Goal: Task Accomplishment & Management: Complete application form

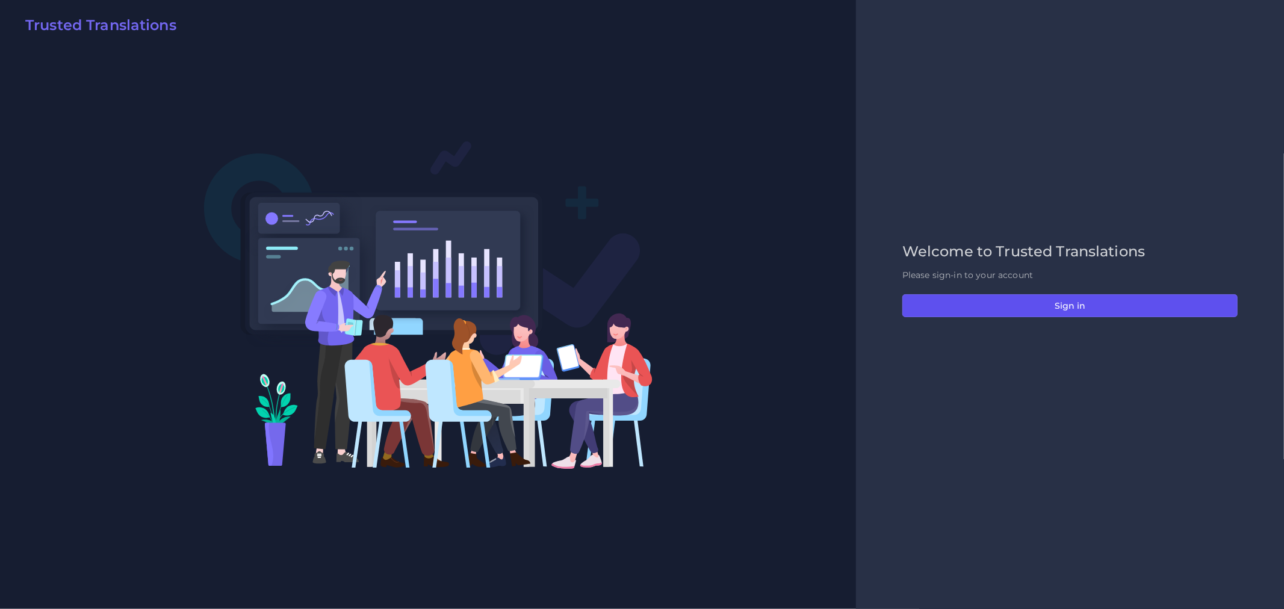
drag, startPoint x: 1145, startPoint y: 302, endPoint x: 961, endPoint y: 109, distance: 267.0
click at [1145, 302] on button "Sign in" at bounding box center [1070, 305] width 335 height 23
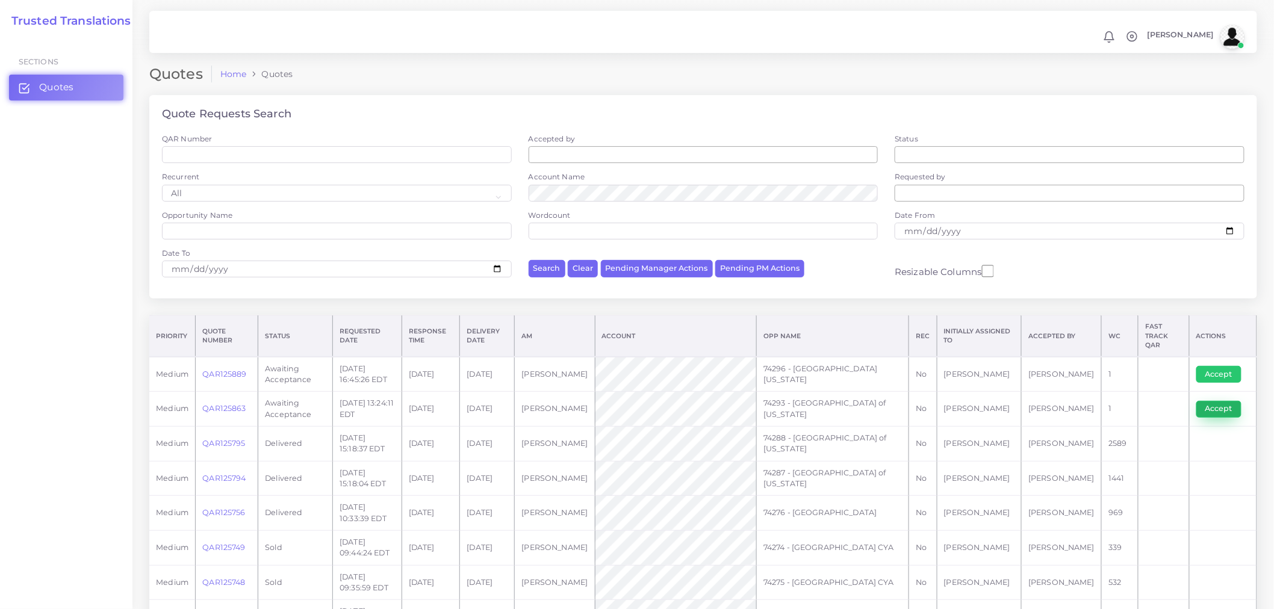
click at [1146, 401] on button "Accept" at bounding box center [1218, 409] width 45 height 17
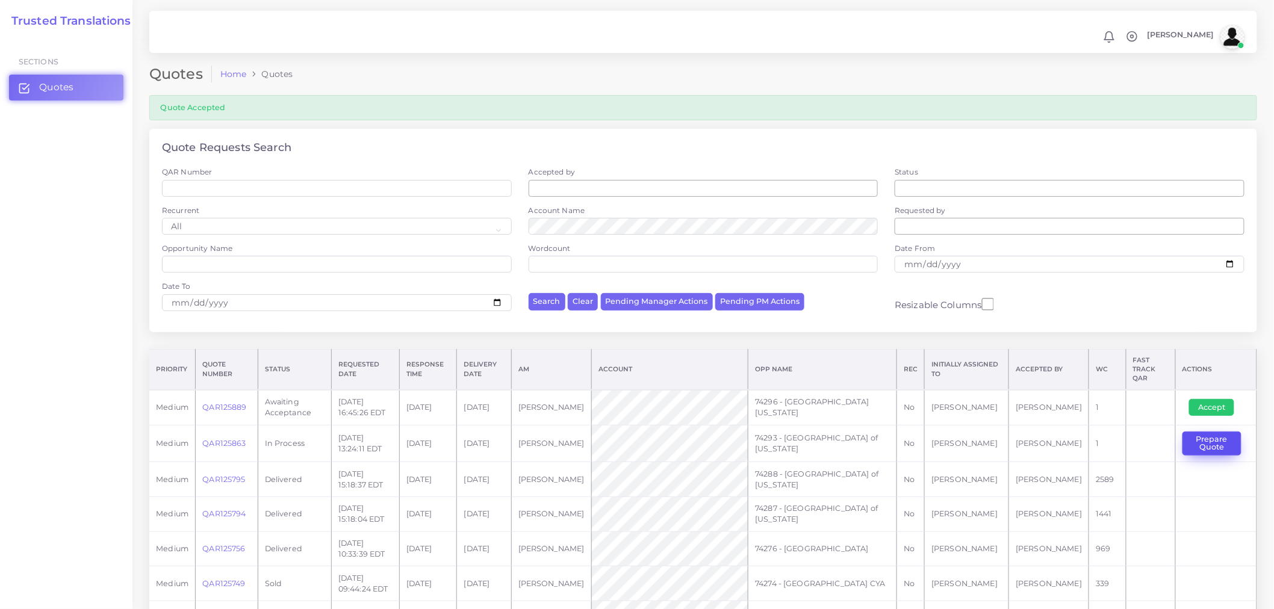
click at [1232, 438] on button "Prepare Quote" at bounding box center [1212, 444] width 59 height 25
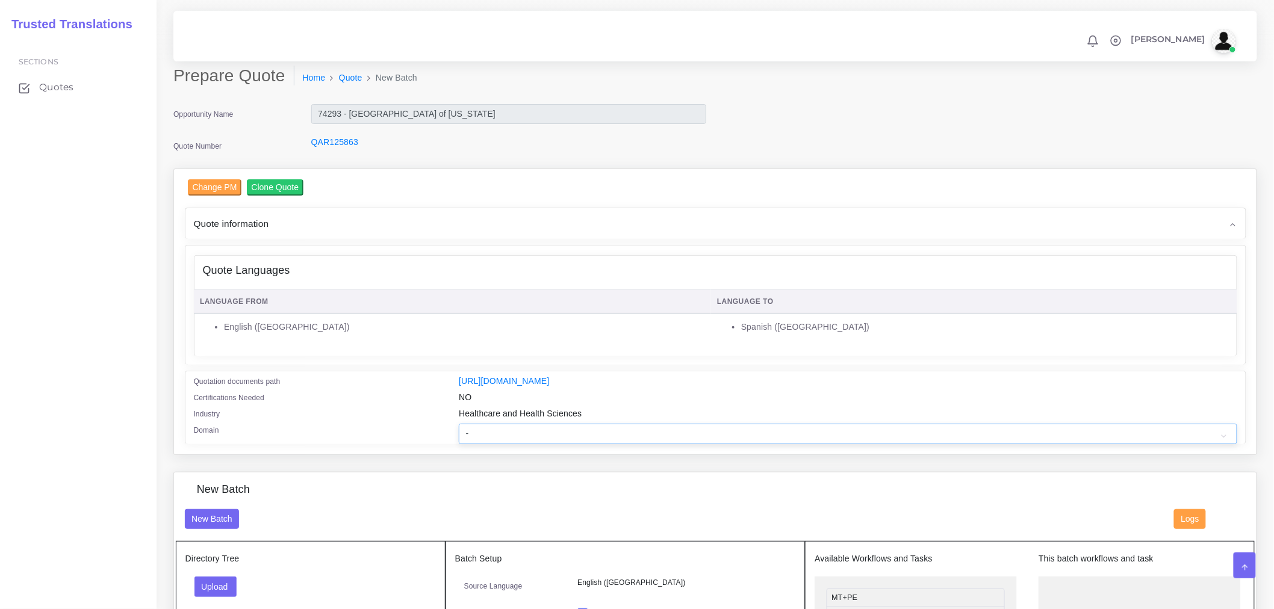
click at [640, 440] on select "- Advertising and Media Agriculture, Forestry and Fishing Architecture, Buildin…" at bounding box center [848, 434] width 778 height 20
select select "Healthcare and Health Sciences"
click at [459, 432] on select "- Advertising and Media Agriculture, Forestry and Fishing Architecture, Buildin…" at bounding box center [848, 434] width 778 height 20
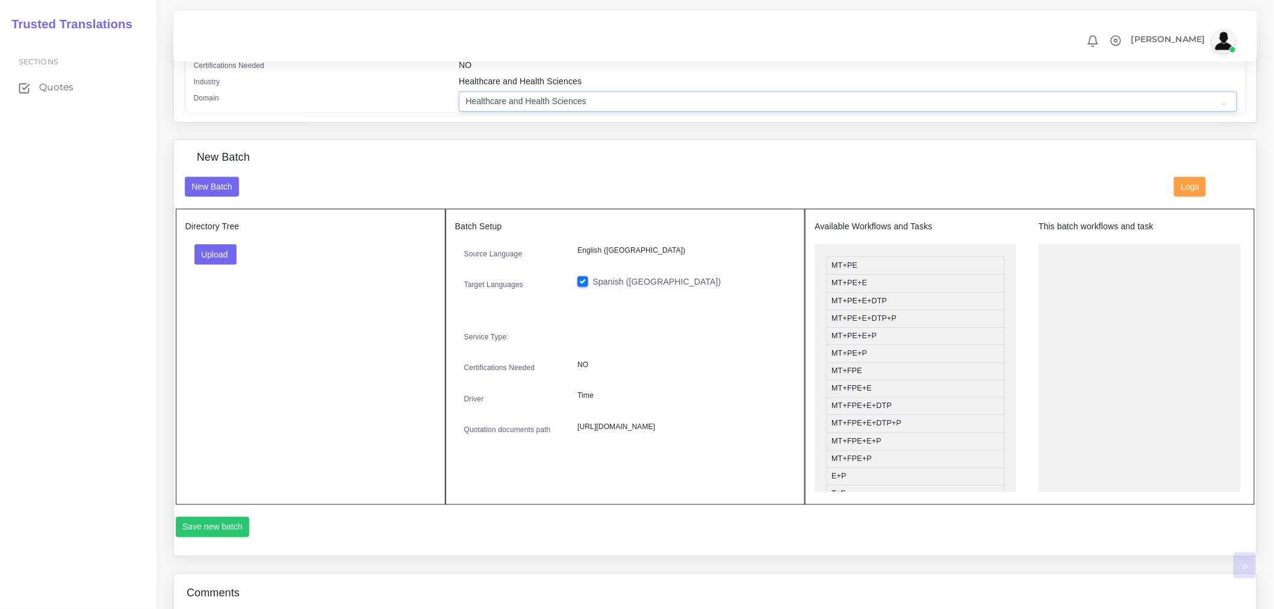
scroll to position [334, 0]
click at [237, 255] on button "Upload" at bounding box center [215, 253] width 43 height 20
click at [232, 306] on label "Files" at bounding box center [236, 298] width 83 height 15
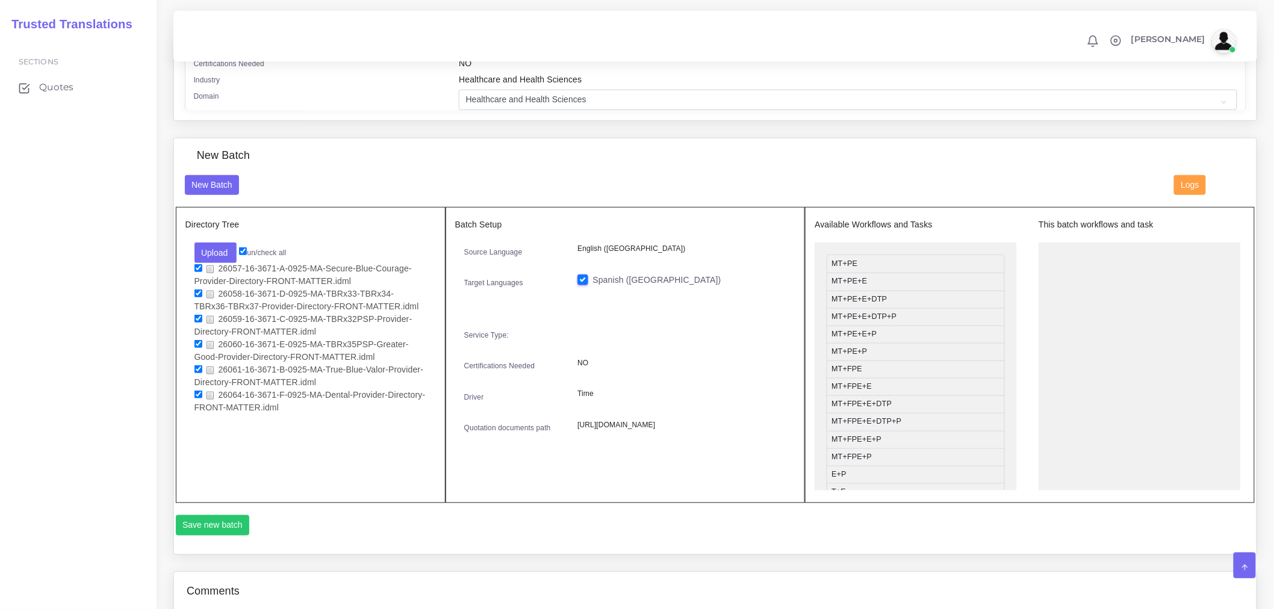
drag, startPoint x: 854, startPoint y: 129, endPoint x: 717, endPoint y: 14, distance: 178.2
drag, startPoint x: 877, startPoint y: 324, endPoint x: 1094, endPoint y: 269, distance: 223.6
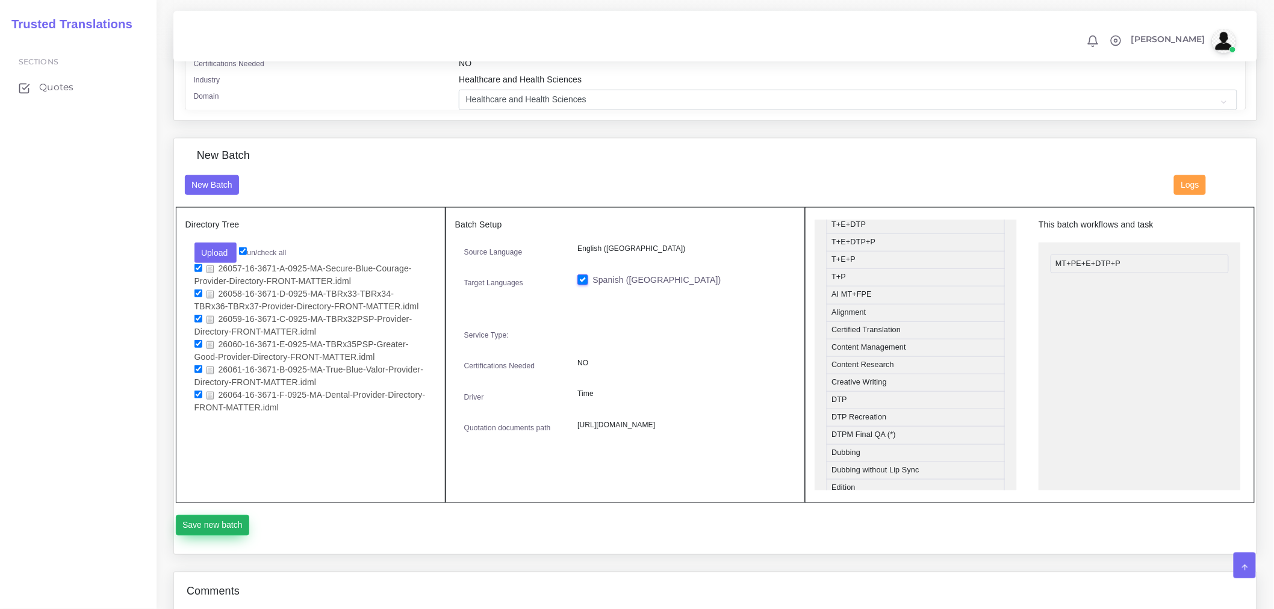
click at [210, 533] on button "Save new batch" at bounding box center [213, 525] width 74 height 20
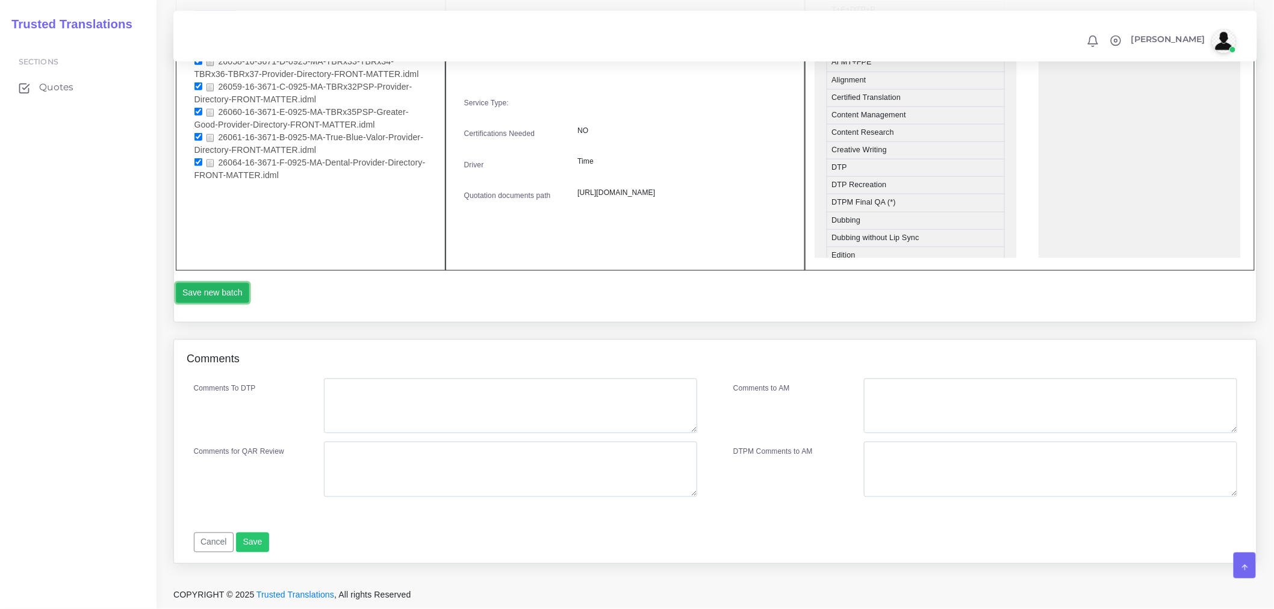
scroll to position [575, 0]
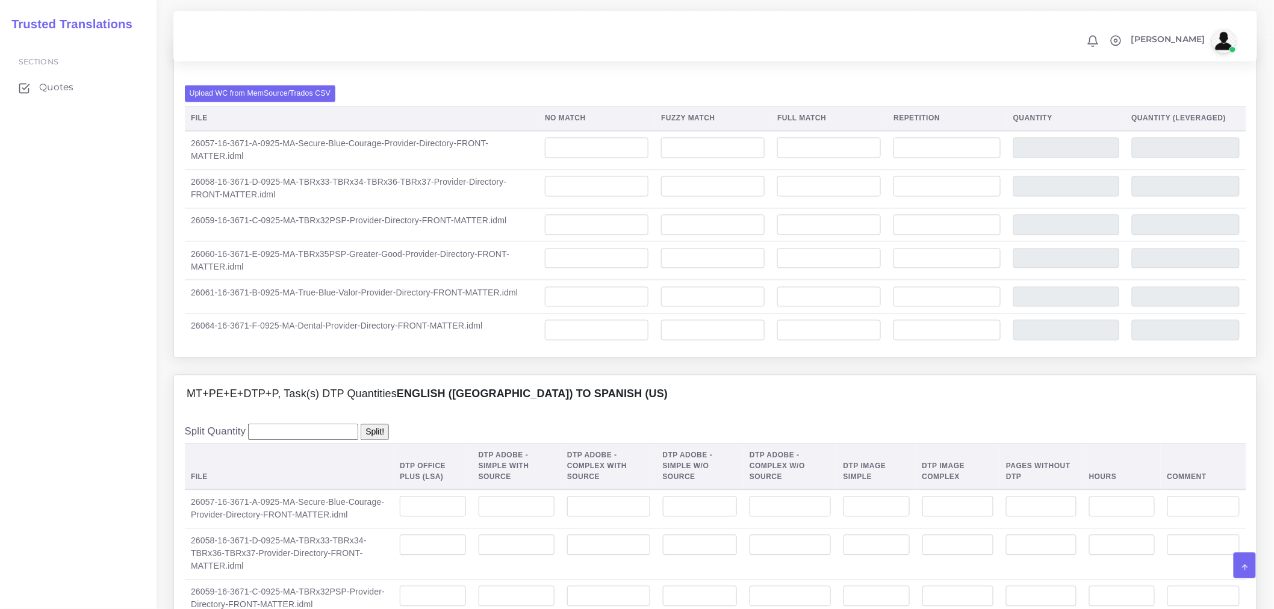
scroll to position [869, 0]
click at [286, 102] on label "Upload WC from MemSource/Trados CSV" at bounding box center [260, 94] width 151 height 16
click at [0, 0] on input "Upload WC from MemSource/Trados CSV" at bounding box center [0, 0] width 0 height 0
click at [232, 580] on td "26058-16-3671-D-0925-MA-TBRx33-TBRx34-TBRx36-TBRx37-Provider-Directory-FRONT-MA…" at bounding box center [289, 554] width 209 height 51
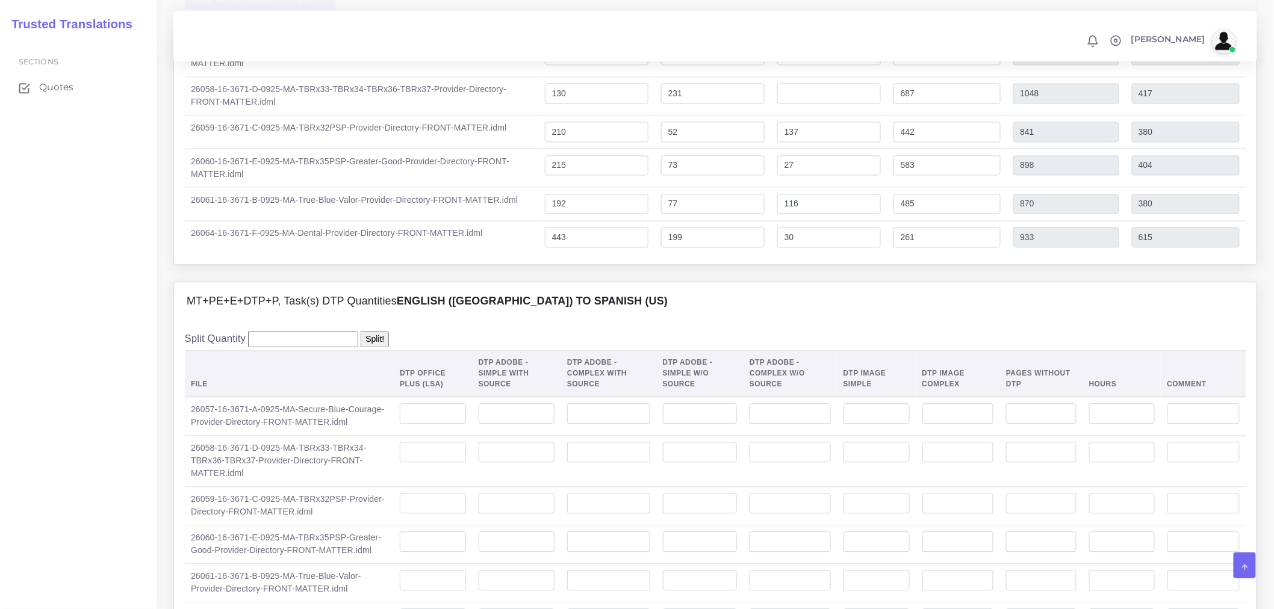
scroll to position [1204, 0]
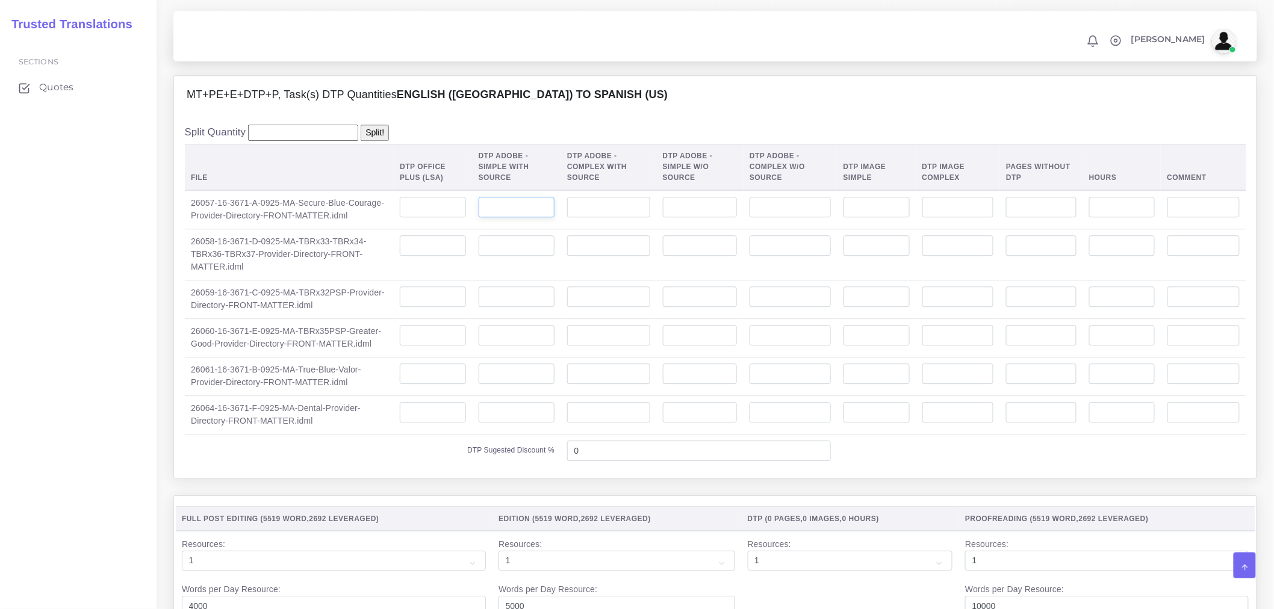
click at [545, 217] on input "number" at bounding box center [517, 207] width 76 height 20
type input "4"
click at [506, 256] on input "number" at bounding box center [517, 245] width 76 height 20
type input "4"
click at [498, 307] on input "number" at bounding box center [517, 297] width 76 height 20
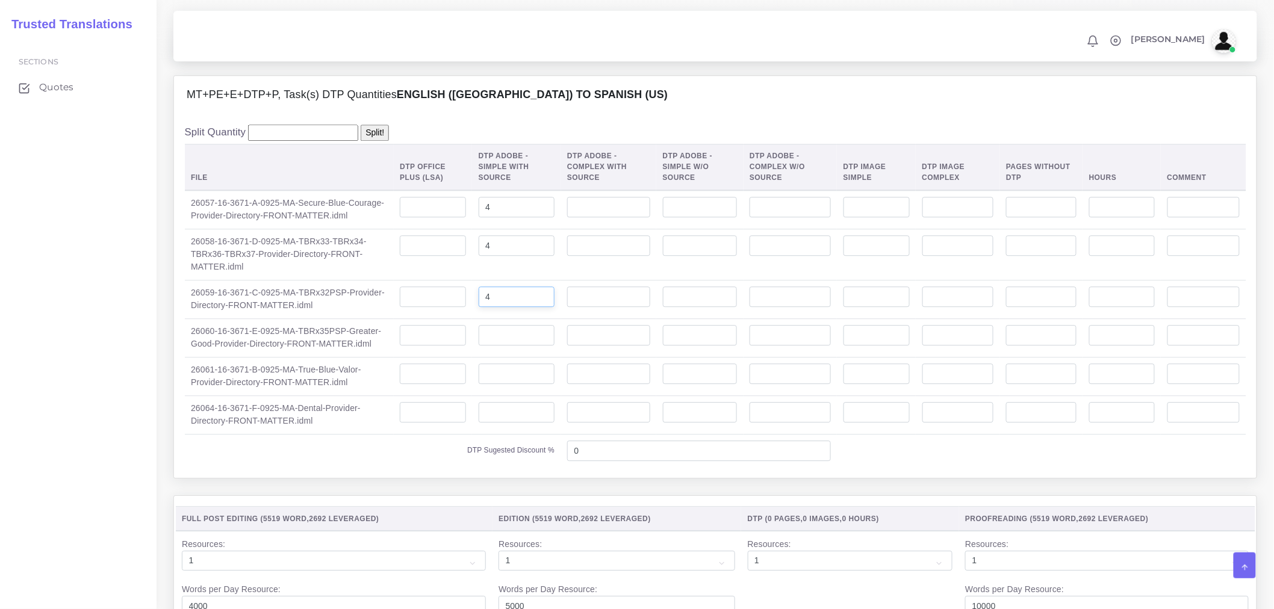
type input "4"
click at [495, 346] on input "number" at bounding box center [517, 335] width 76 height 20
type input "4"
click at [508, 384] on input "number" at bounding box center [517, 374] width 76 height 20
type input "4"
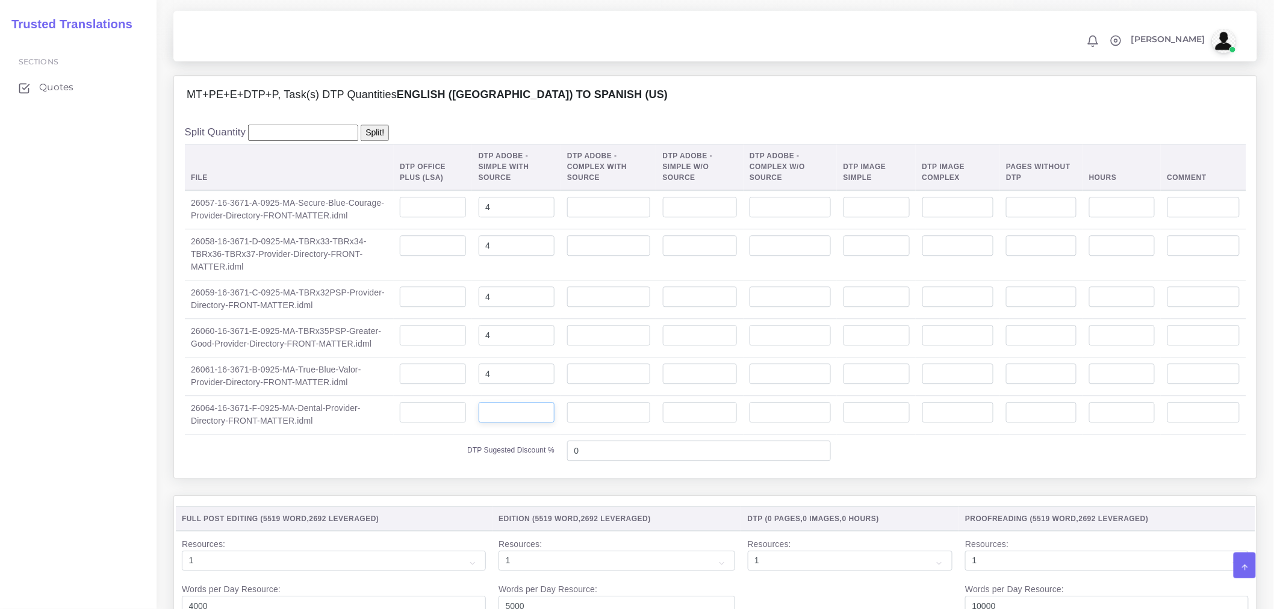
click at [533, 423] on input "number" at bounding box center [517, 412] width 76 height 20
type input "4"
click at [476, 456] on label "DTP Sugested Discount %" at bounding box center [510, 450] width 87 height 11
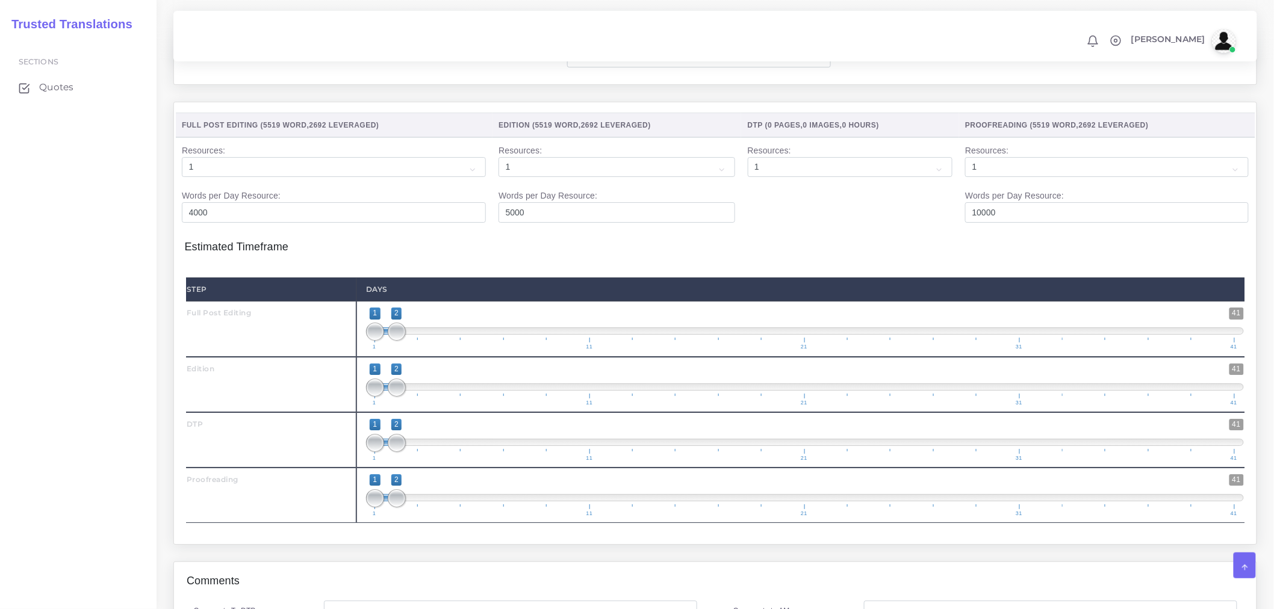
scroll to position [1672, 0]
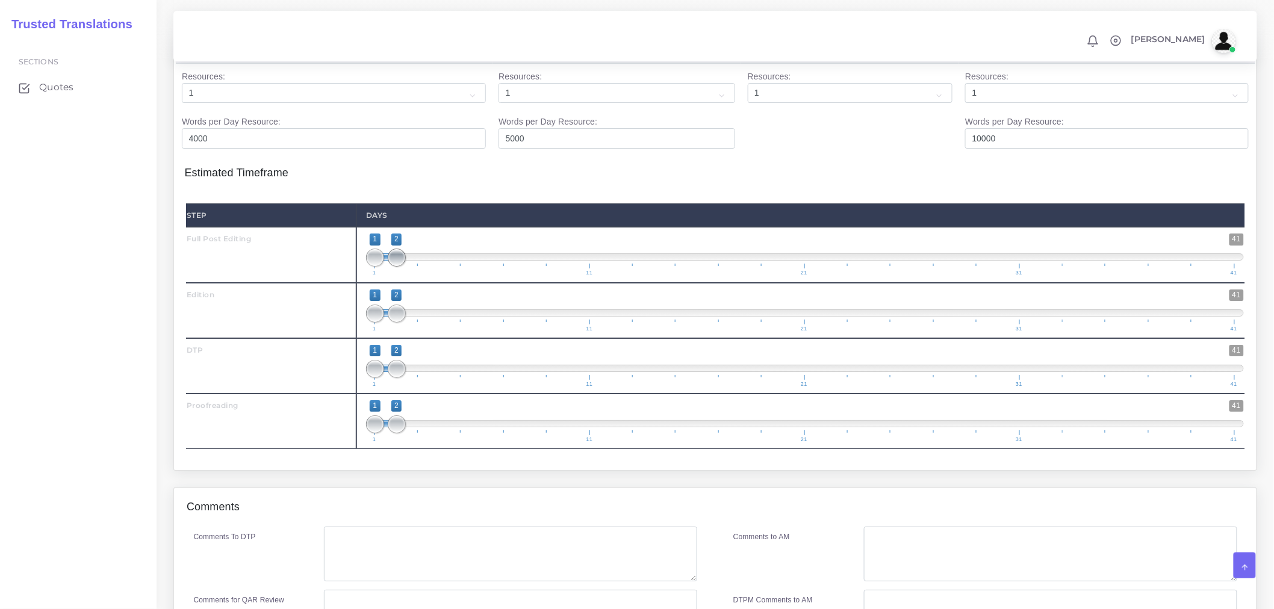
type input "1;3"
drag, startPoint x: 395, startPoint y: 279, endPoint x: 412, endPoint y: 285, distance: 18.5
click at [412, 267] on span at bounding box center [418, 258] width 18 height 18
drag, startPoint x: 396, startPoint y: 338, endPoint x: 435, endPoint y: 338, distance: 39.1
click at [435, 323] on span at bounding box center [440, 314] width 18 height 18
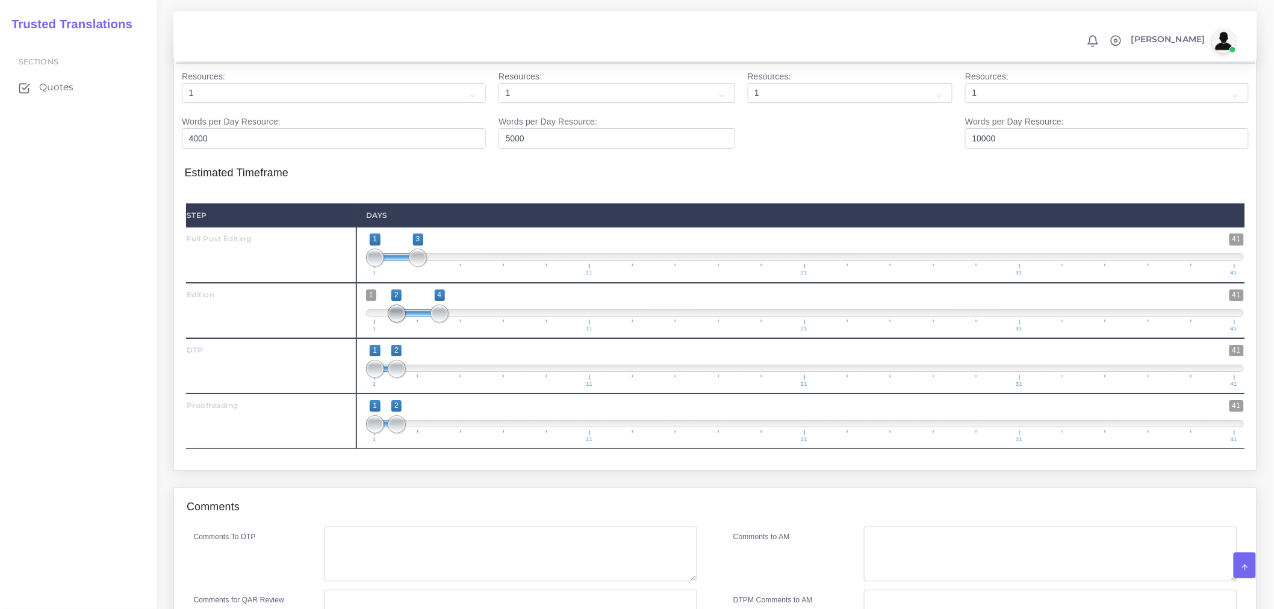
type input "3;4"
drag, startPoint x: 378, startPoint y: 338, endPoint x: 419, endPoint y: 333, distance: 41.3
click at [419, 332] on span "1 41 3 4 3 — 4 1 11 21 31 41" at bounding box center [805, 311] width 878 height 42
drag, startPoint x: 393, startPoint y: 399, endPoint x: 467, endPoint y: 393, distance: 74.4
click at [467, 378] on span at bounding box center [461, 369] width 18 height 18
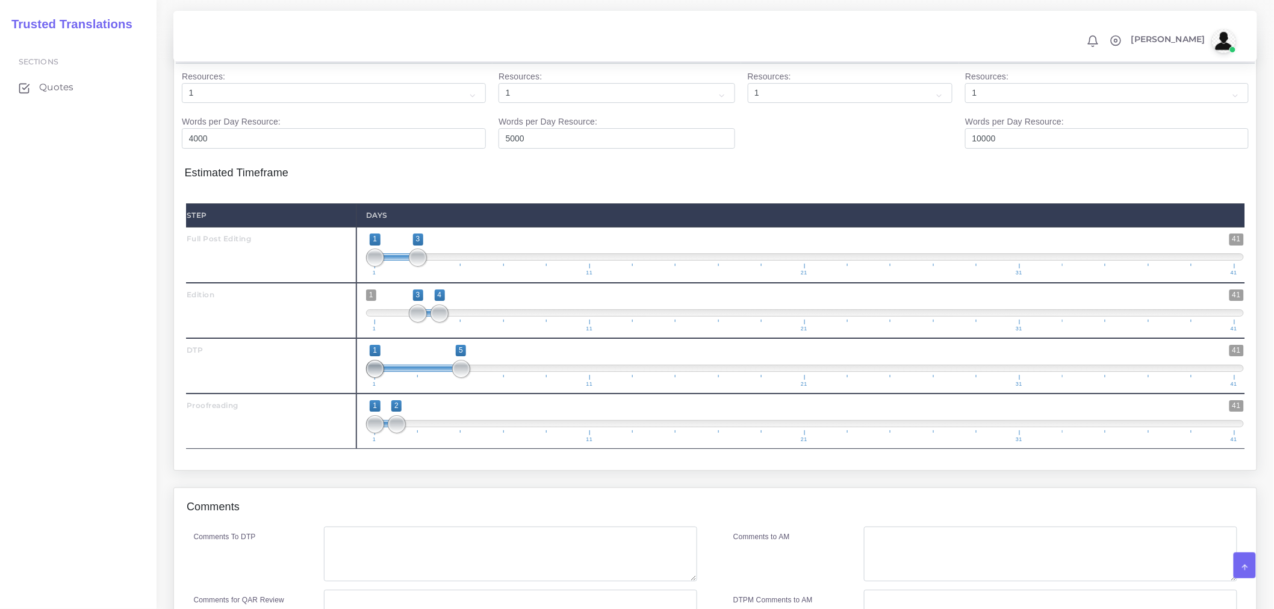
type input "5;5"
drag, startPoint x: 377, startPoint y: 395, endPoint x: 459, endPoint y: 388, distance: 82.8
click at [459, 387] on span "1 41 5 5 5 — 5 1 11 21 31 41" at bounding box center [805, 366] width 878 height 42
type input "3;5"
drag, startPoint x: 432, startPoint y: 338, endPoint x: 447, endPoint y: 340, distance: 15.2
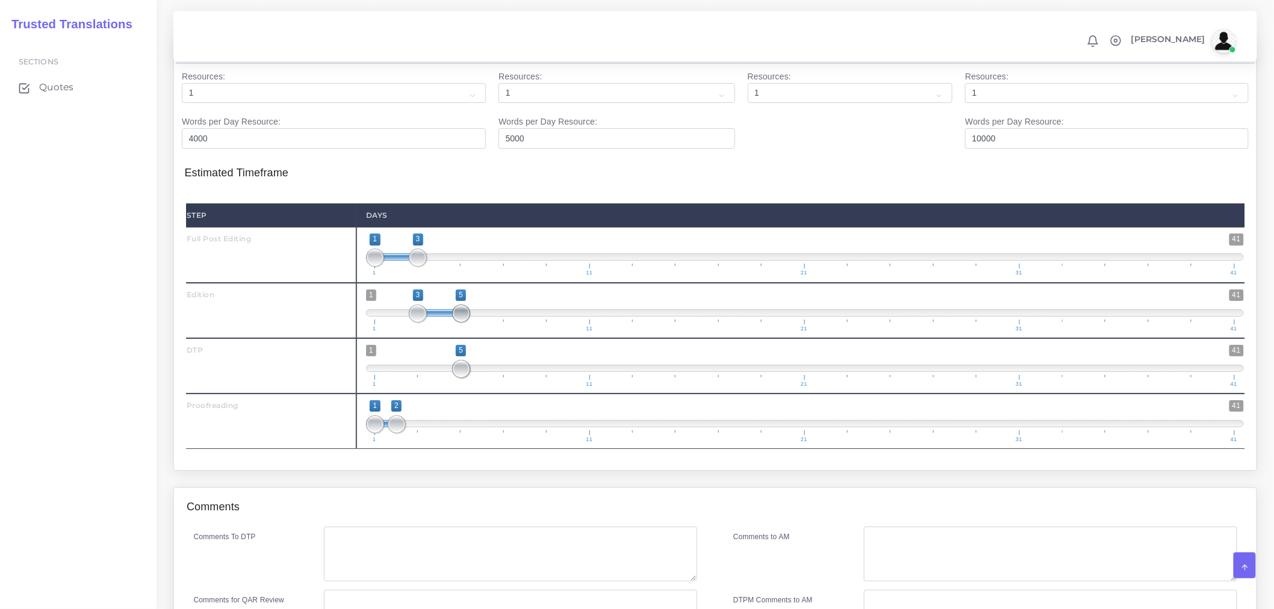
click at [447, 332] on span "1 41 3 5 3 — 5 1 11 21 31 41" at bounding box center [805, 311] width 878 height 42
drag, startPoint x: 461, startPoint y: 399, endPoint x: 485, endPoint y: 396, distance: 24.3
click at [485, 387] on span "1 41 5 5 5 — 5 1 11 21 31 41" at bounding box center [805, 366] width 878 height 42
drag, startPoint x: 470, startPoint y: 397, endPoint x: 498, endPoint y: 397, distance: 28.3
click at [498, 387] on span "1 41 5 5 5 — 5 1 11 21 31 41" at bounding box center [805, 366] width 878 height 42
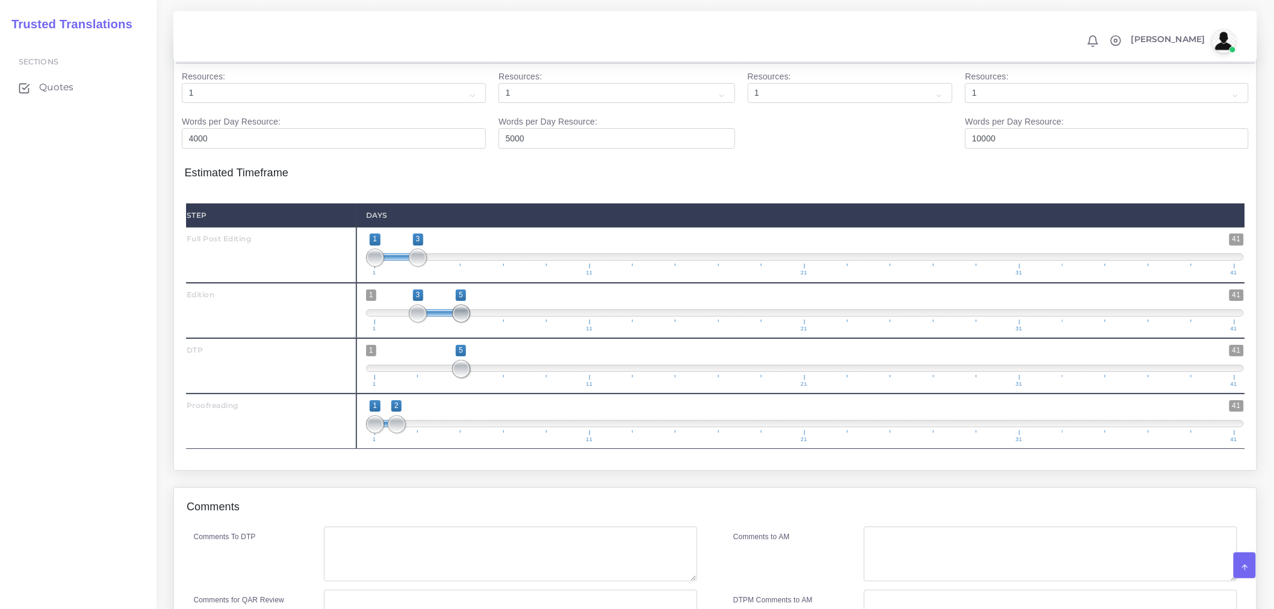
drag, startPoint x: 462, startPoint y: 337, endPoint x: 452, endPoint y: 337, distance: 9.6
click at [452, 332] on span "1 41 3 5 3 — 5 1 11 21 31 41" at bounding box center [805, 311] width 878 height 42
drag, startPoint x: 468, startPoint y: 399, endPoint x: 488, endPoint y: 397, distance: 20.0
click at [488, 387] on span "1 41 5 5 5 — 5 1 11 21 31 41" at bounding box center [805, 366] width 878 height 42
click at [488, 372] on span at bounding box center [805, 368] width 878 height 7
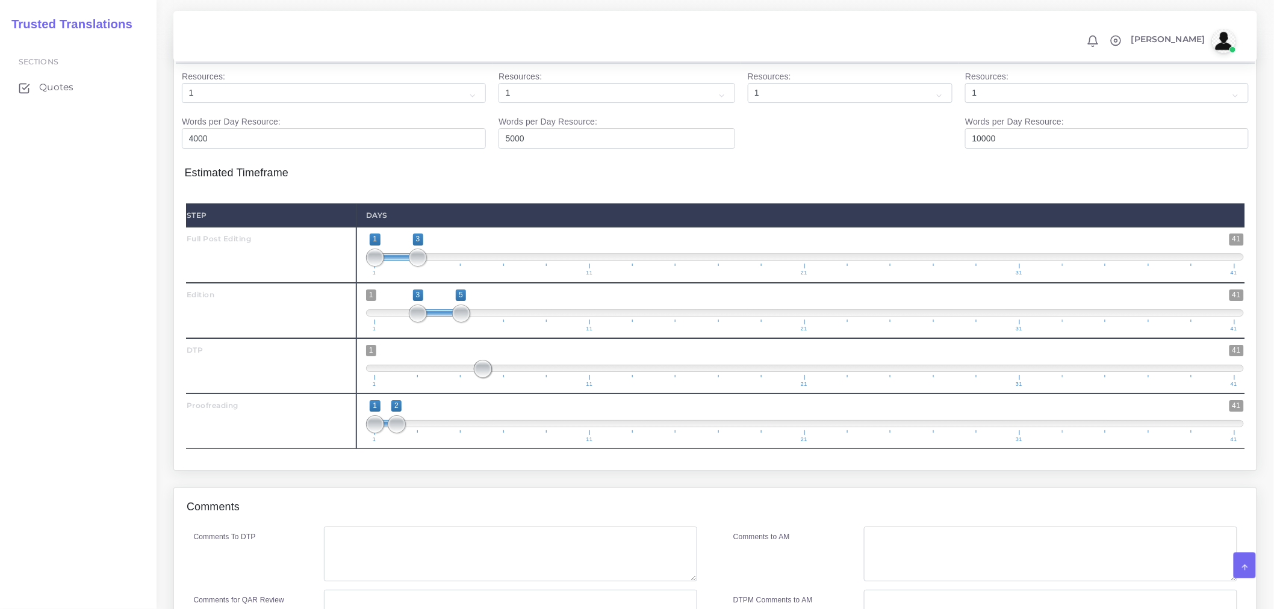
type input "5;6"
drag, startPoint x: 466, startPoint y: 400, endPoint x: 449, endPoint y: 397, distance: 17.1
click at [449, 387] on span "1 41 5 6 5 — 6 1 11 21 31 41" at bounding box center [805, 366] width 878 height 42
drag, startPoint x: 396, startPoint y: 452, endPoint x: 530, endPoint y: 450, distance: 134.3
click at [530, 434] on span at bounding box center [526, 424] width 18 height 18
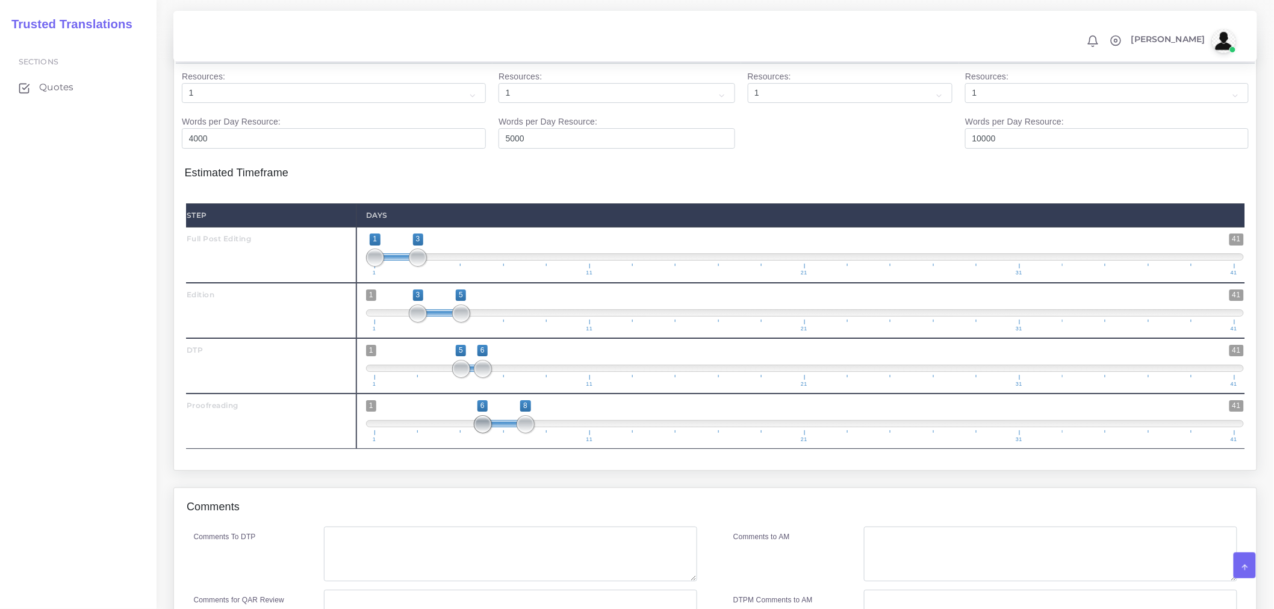
drag, startPoint x: 377, startPoint y: 453, endPoint x: 485, endPoint y: 455, distance: 108.4
click at [485, 434] on span at bounding box center [483, 424] width 18 height 18
type input "6;8"
drag, startPoint x: 531, startPoint y: 458, endPoint x: 525, endPoint y: 453, distance: 7.3
click at [525, 434] on span at bounding box center [526, 424] width 18 height 18
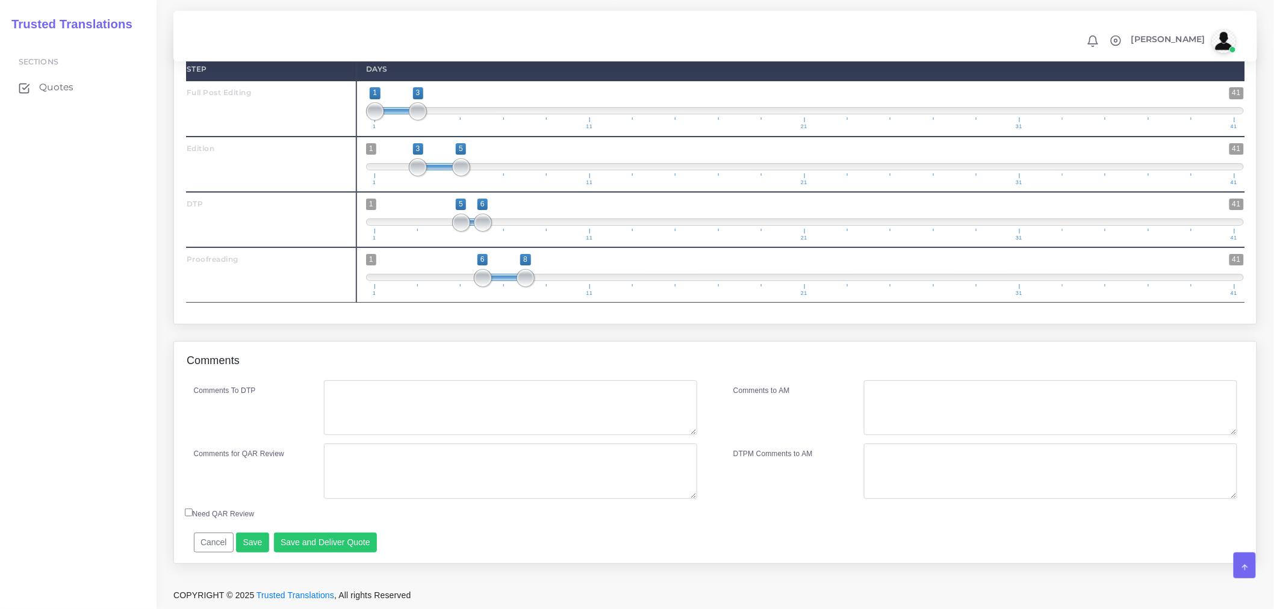
scroll to position [1848, 0]
click at [399, 408] on textarea "Comments To DTP" at bounding box center [510, 408] width 373 height 55
type textarea "F"
type textarea "DTP in InDesign"
click at [465, 465] on textarea "Comments for QAR Review" at bounding box center [510, 471] width 373 height 55
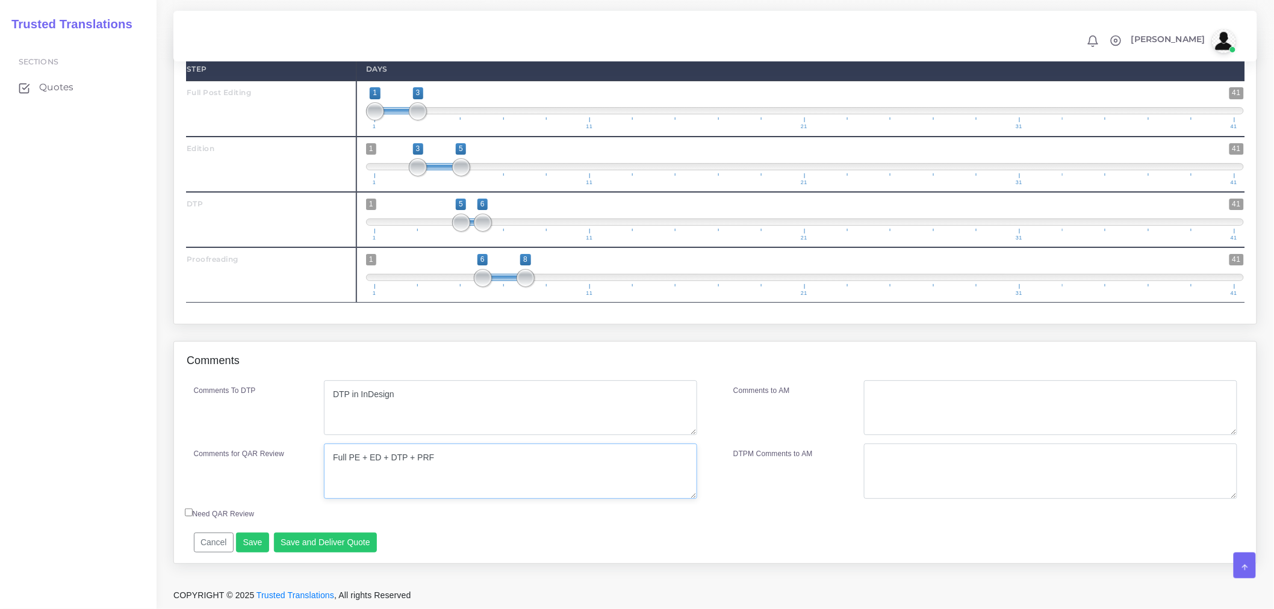
drag, startPoint x: 476, startPoint y: 480, endPoint x: 258, endPoint y: 471, distance: 218.7
click at [258, 471] on div "Comments for QAR Review Full PE + ED + DTP + PRF" at bounding box center [446, 471] width 522 height 55
type textarea "Full PE + ED + DTP + PRF"
click at [1032, 386] on textarea "Comments to AM" at bounding box center [1050, 408] width 373 height 55
paste textarea "Full PE + ED + DTP + PRF"
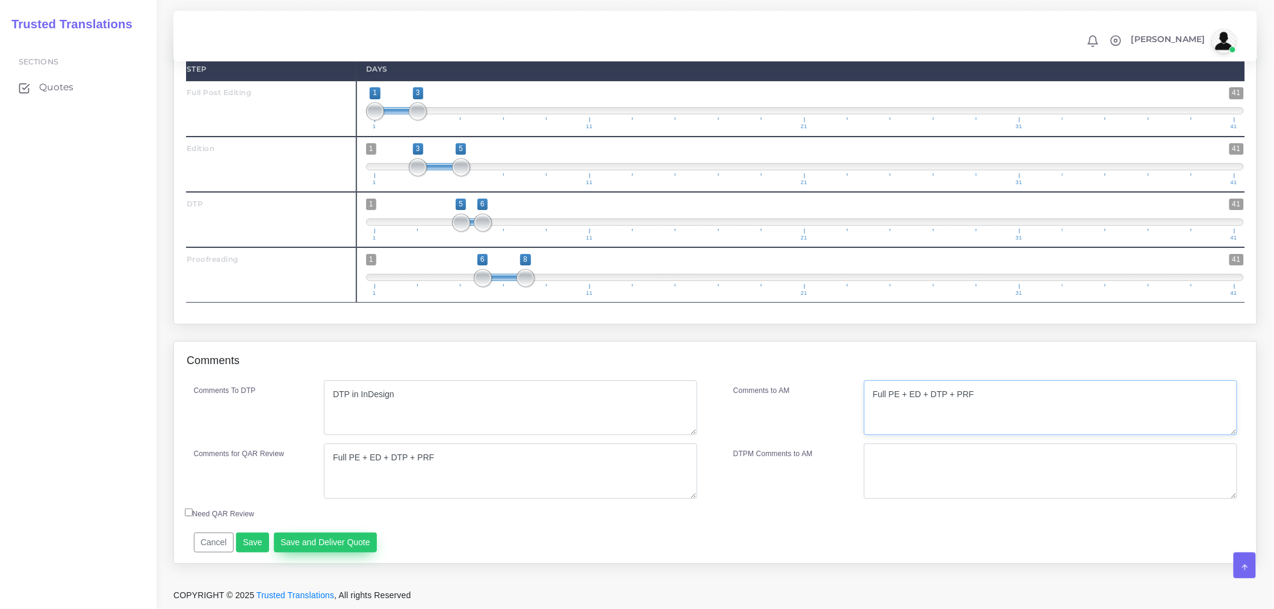
type textarea "Full PE + ED + DTP + PRF"
click at [317, 538] on button "Save and Deliver Quote" at bounding box center [326, 543] width 104 height 20
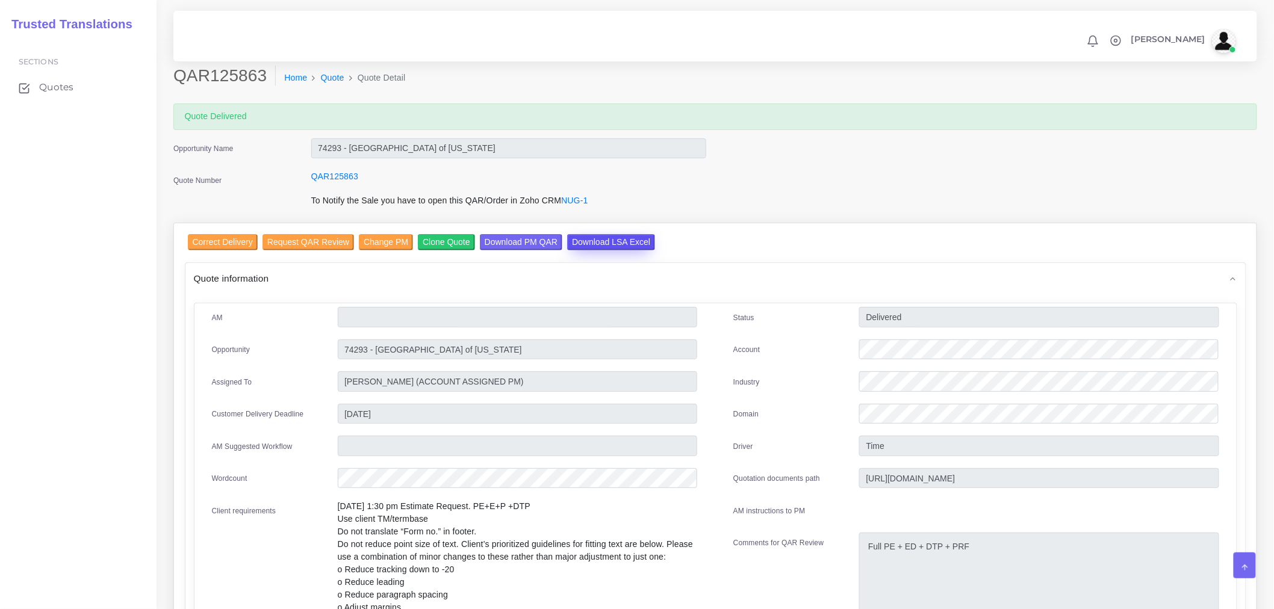
click at [593, 247] on input "Download LSA Excel" at bounding box center [611, 242] width 88 height 16
click at [70, 85] on span "Quotes" at bounding box center [59, 87] width 34 height 13
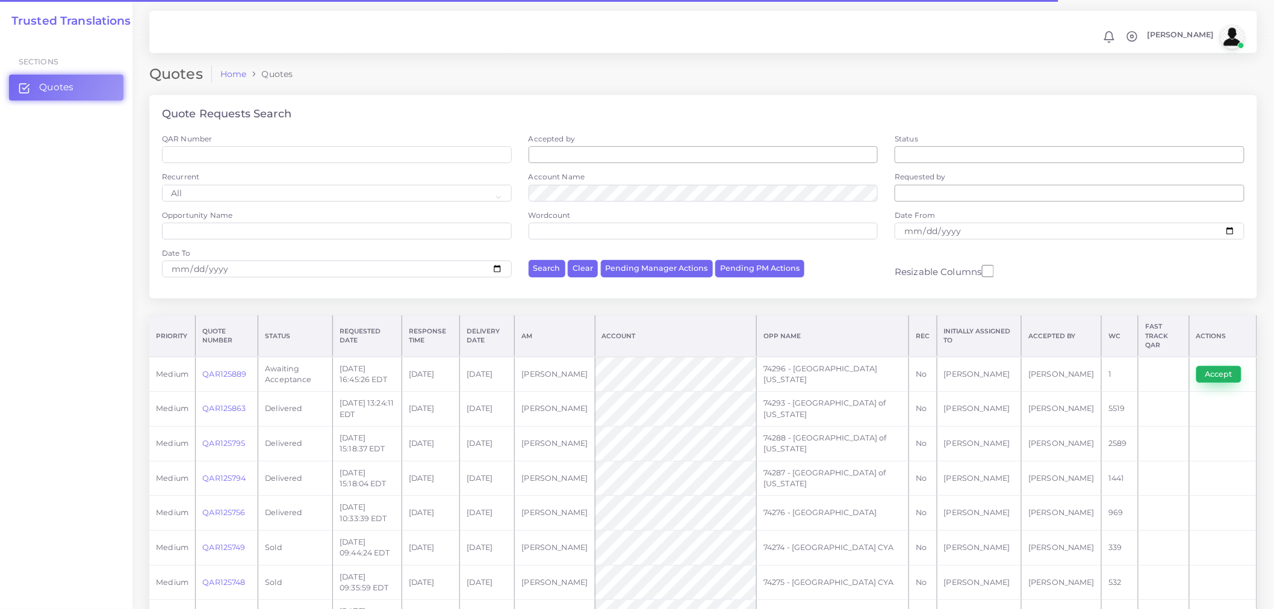
click at [1219, 366] on button "Accept" at bounding box center [1218, 374] width 45 height 17
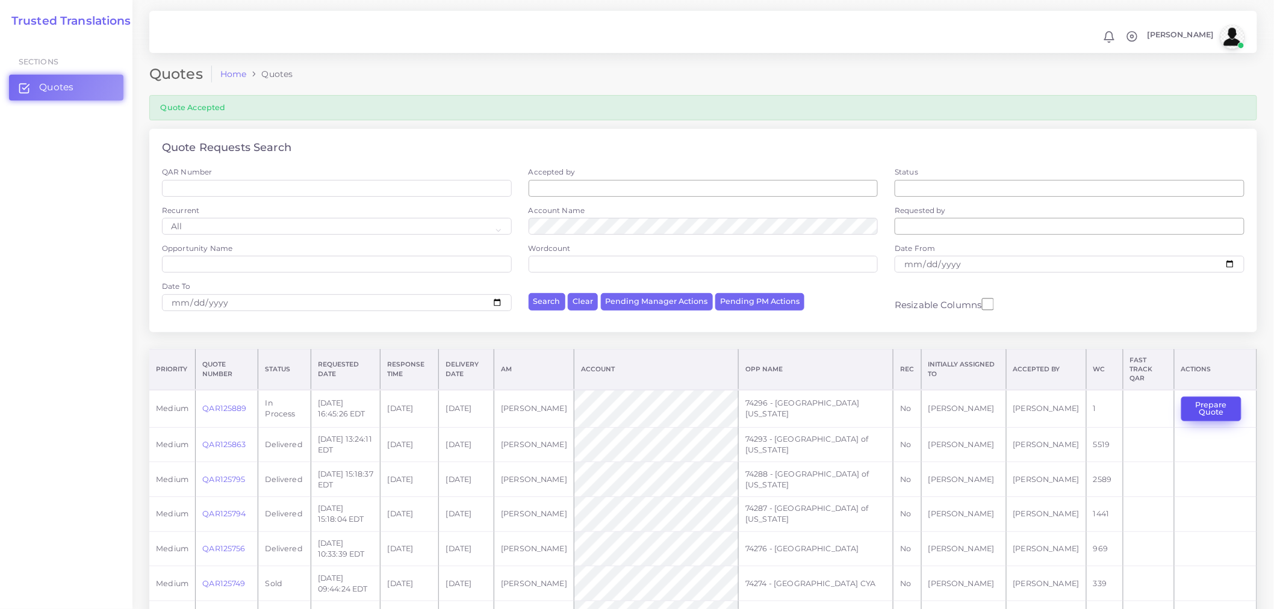
click at [1224, 411] on button "Prepare Quote" at bounding box center [1211, 409] width 60 height 25
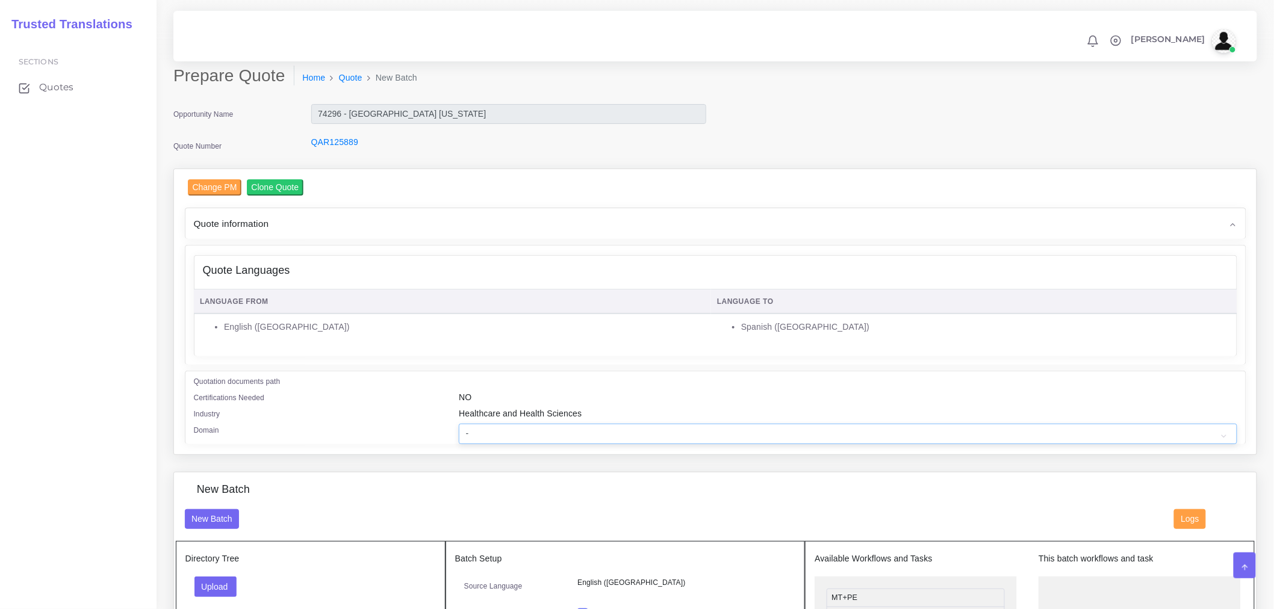
click at [522, 437] on select "- Advertising and Media Agriculture, Forestry and Fishing Architecture, Buildin…" at bounding box center [848, 434] width 778 height 20
select select "Healthcare and Health Sciences"
click at [459, 424] on select "- Advertising and Media Agriculture, Forestry and Fishing Architecture, Buildin…" at bounding box center [848, 434] width 778 height 20
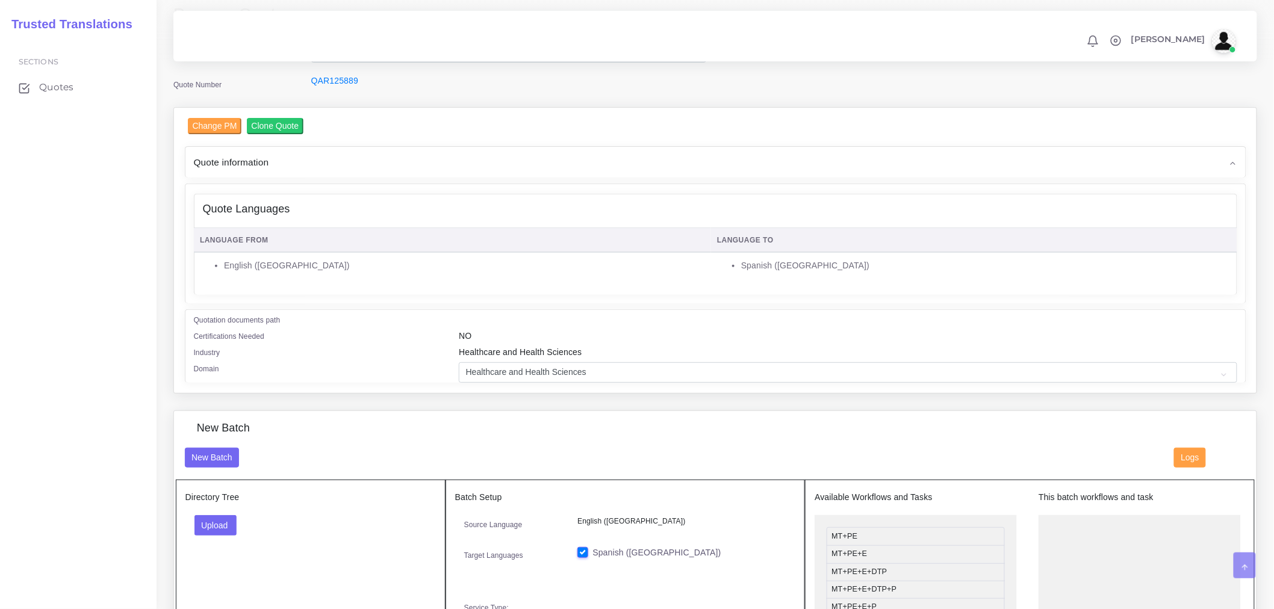
scroll to position [134, 0]
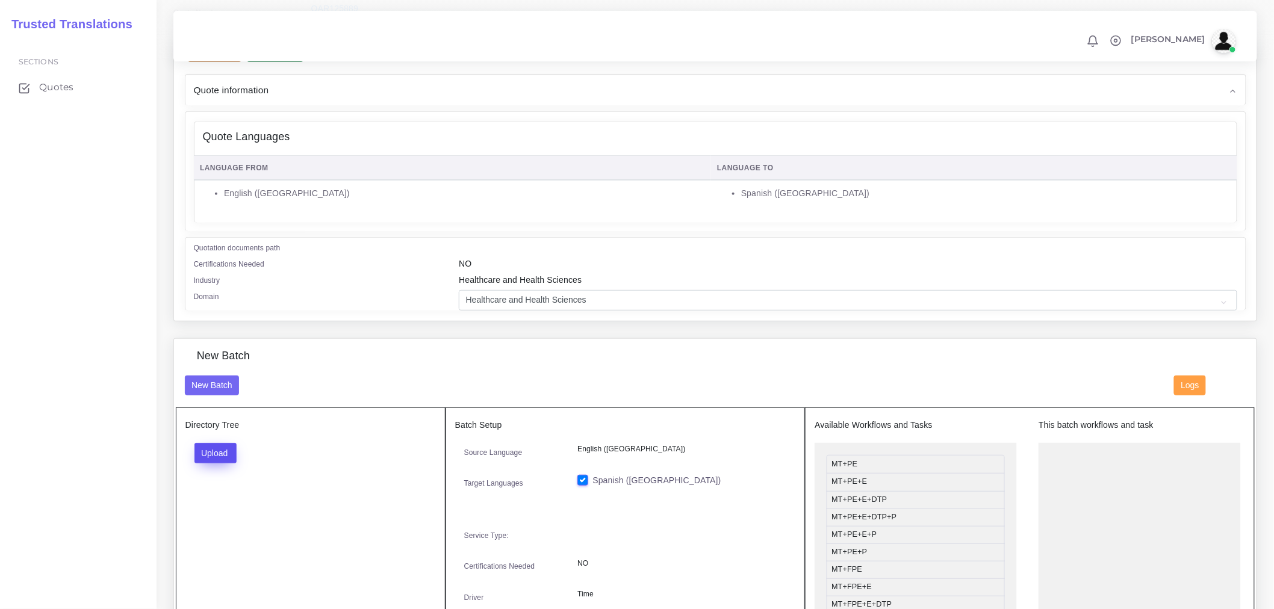
click at [218, 452] on button "Upload" at bounding box center [215, 453] width 43 height 20
click at [229, 494] on label "Files" at bounding box center [236, 498] width 83 height 15
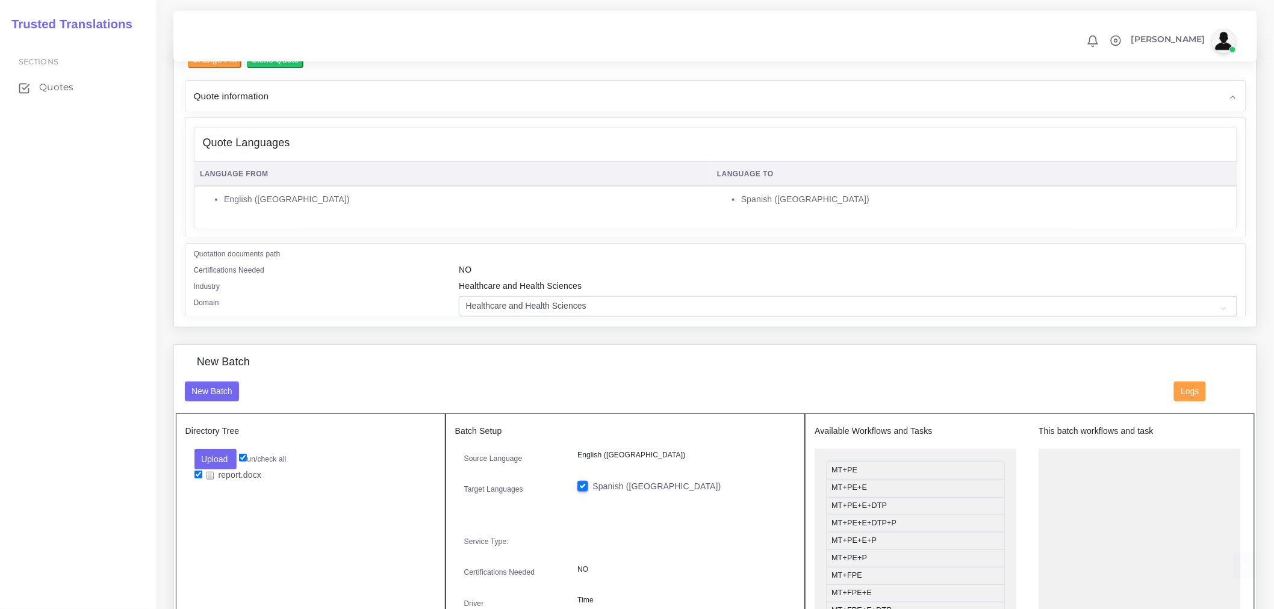
scroll to position [267, 0]
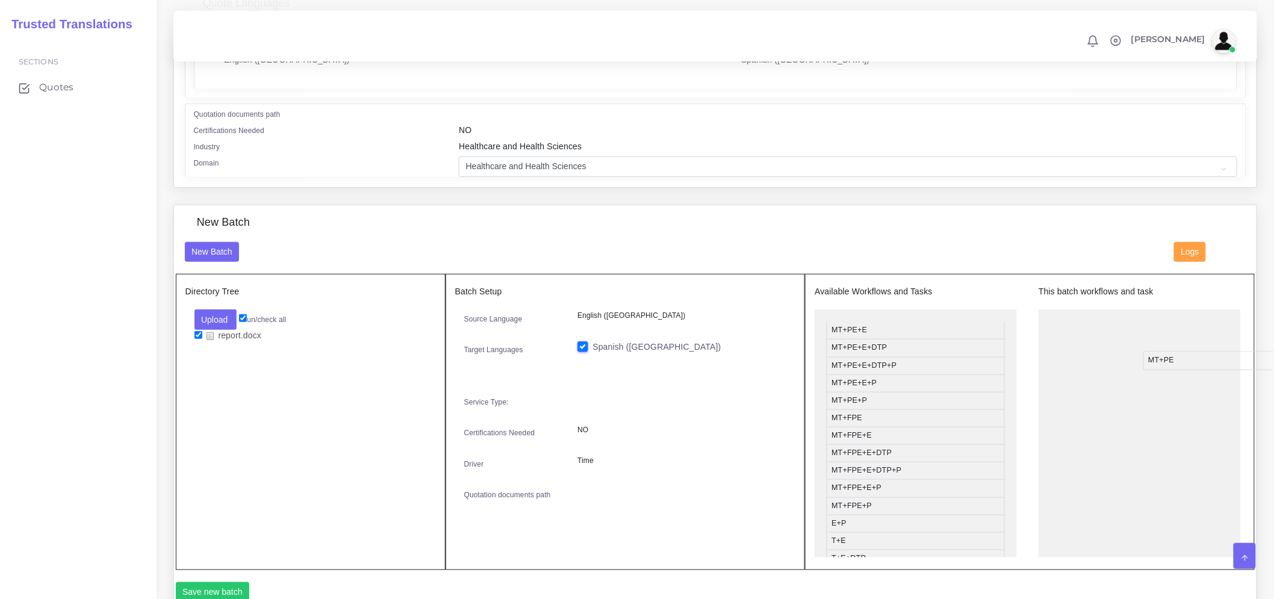
drag, startPoint x: 868, startPoint y: 330, endPoint x: 1185, endPoint y: 362, distance: 318.3
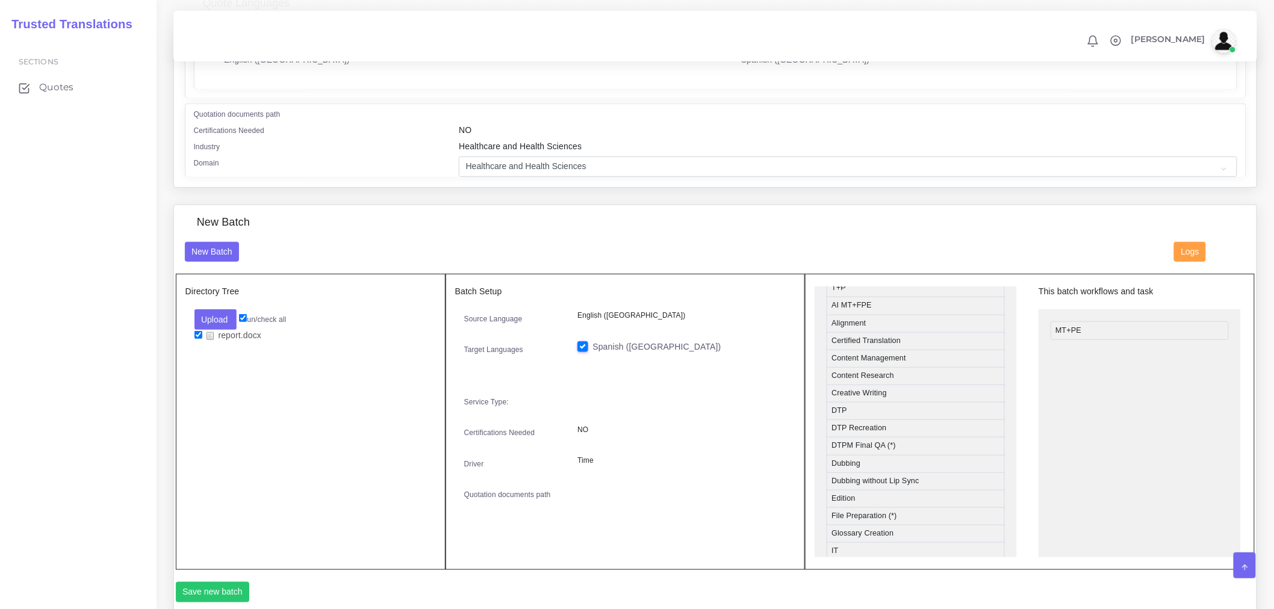
scroll to position [334, 0]
drag, startPoint x: 865, startPoint y: 403, endPoint x: 1111, endPoint y: 358, distance: 251.1
drag, startPoint x: 853, startPoint y: 410, endPoint x: 1102, endPoint y: 376, distance: 250.9
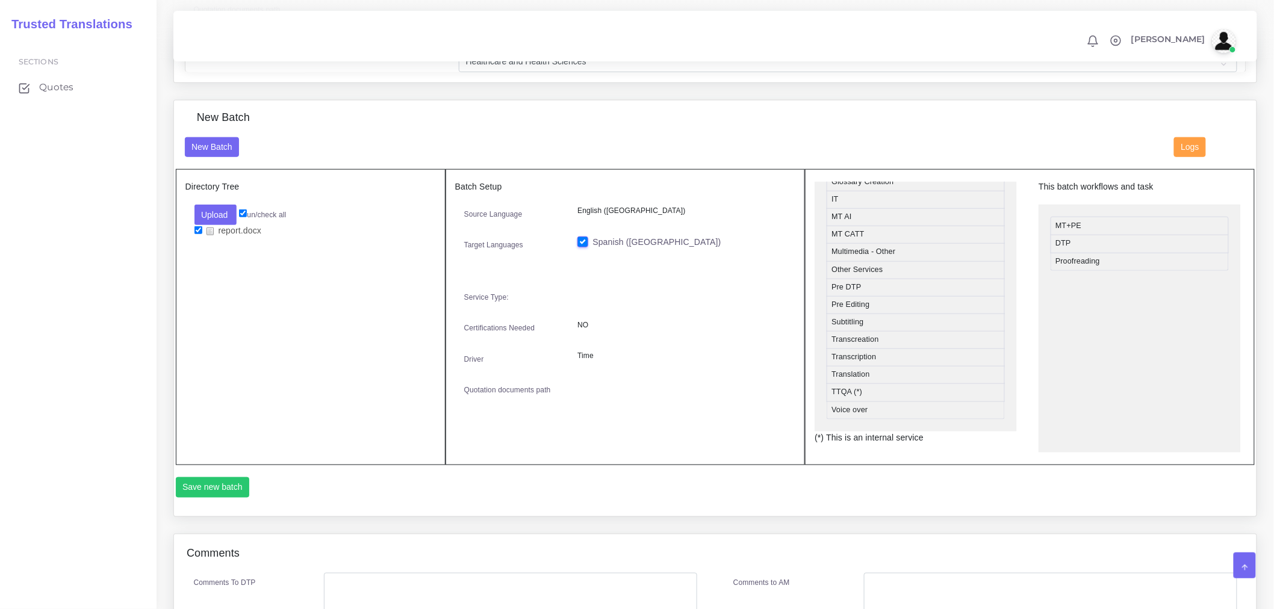
scroll to position [401, 0]
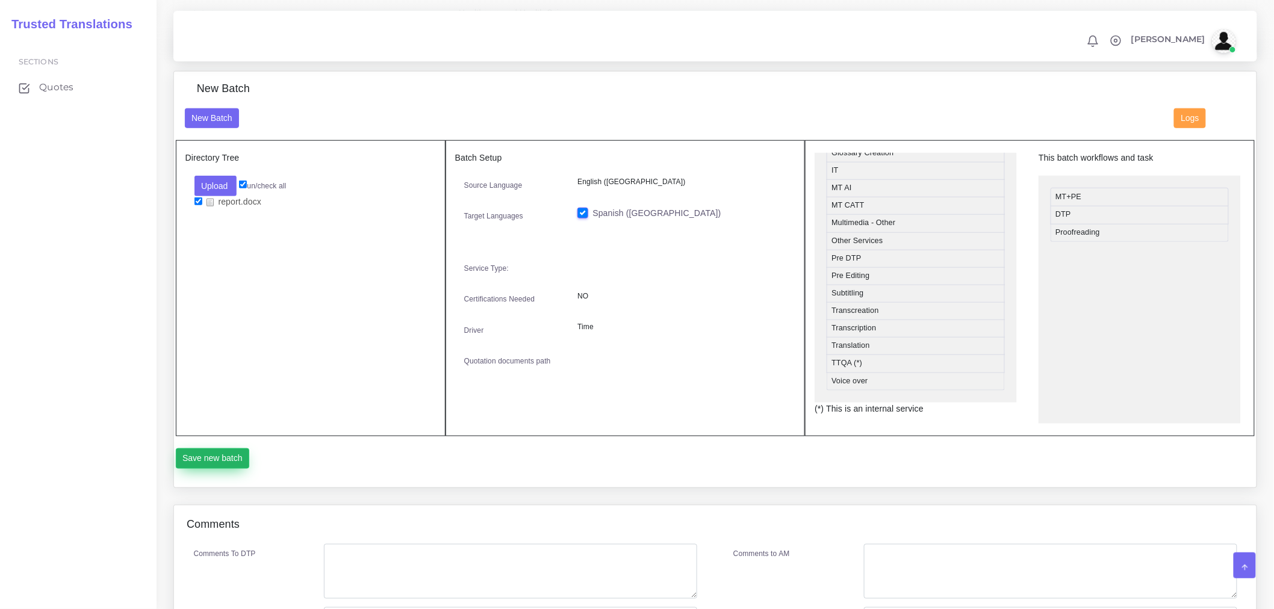
click at [229, 452] on button "Save new batch" at bounding box center [213, 459] width 74 height 20
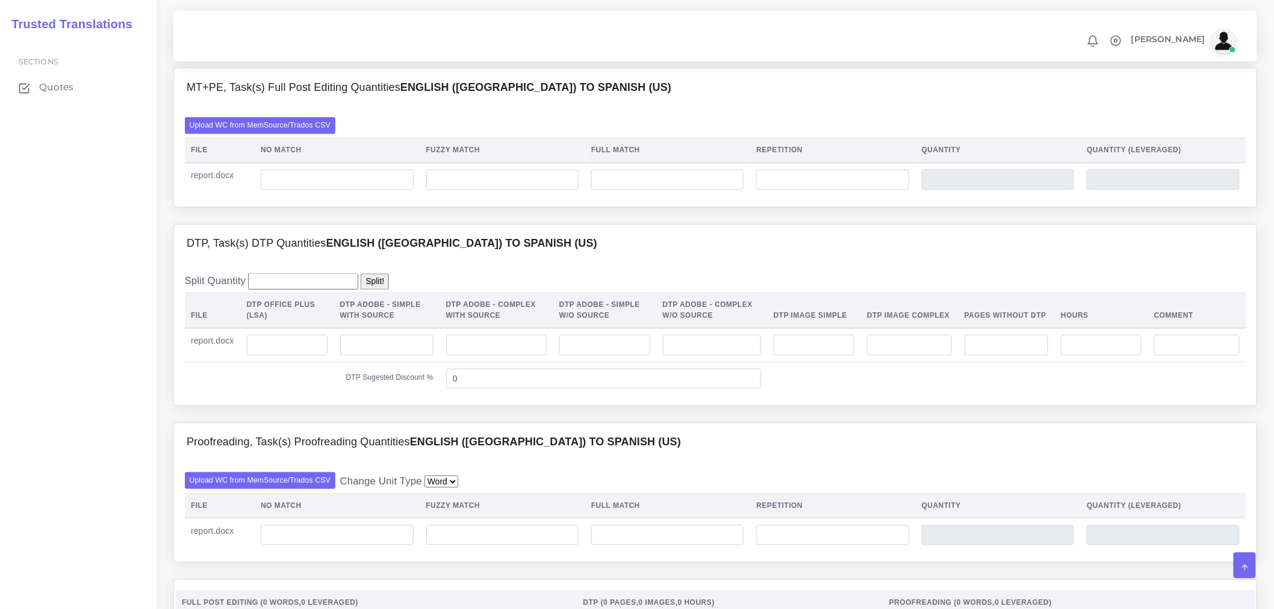
scroll to position [869, 0]
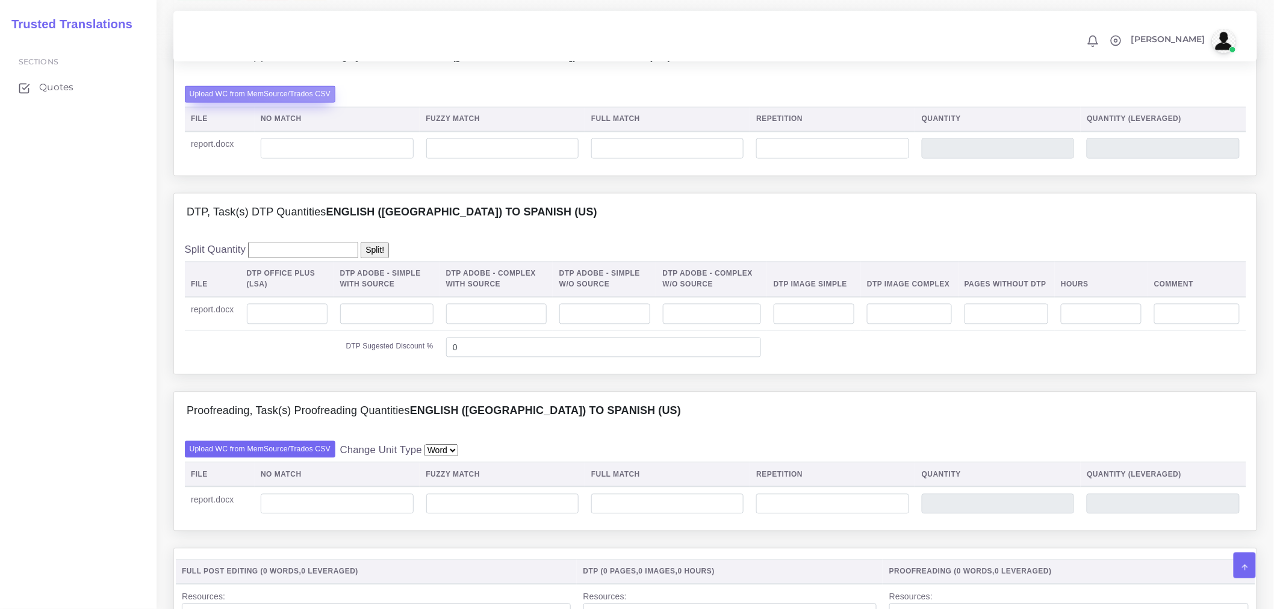
click at [208, 93] on label "Upload WC from MemSource/Trados CSV" at bounding box center [260, 94] width 151 height 16
click at [0, 0] on input "Upload WC from MemSource/Trados CSV" at bounding box center [0, 0] width 0 height 0
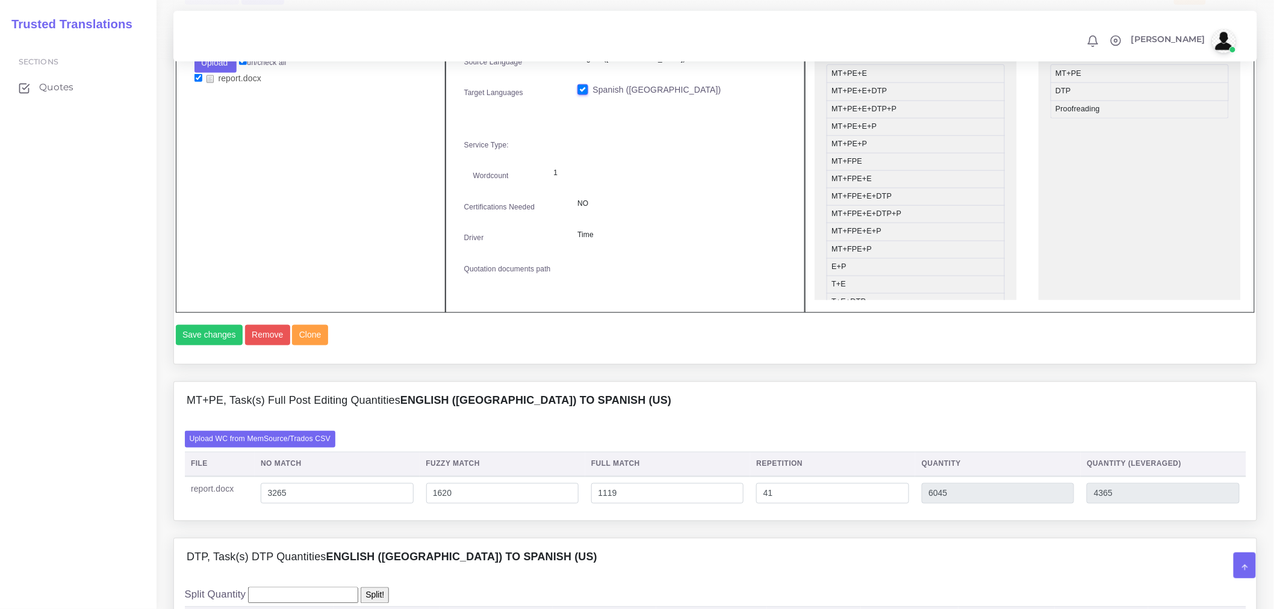
scroll to position [803, 0]
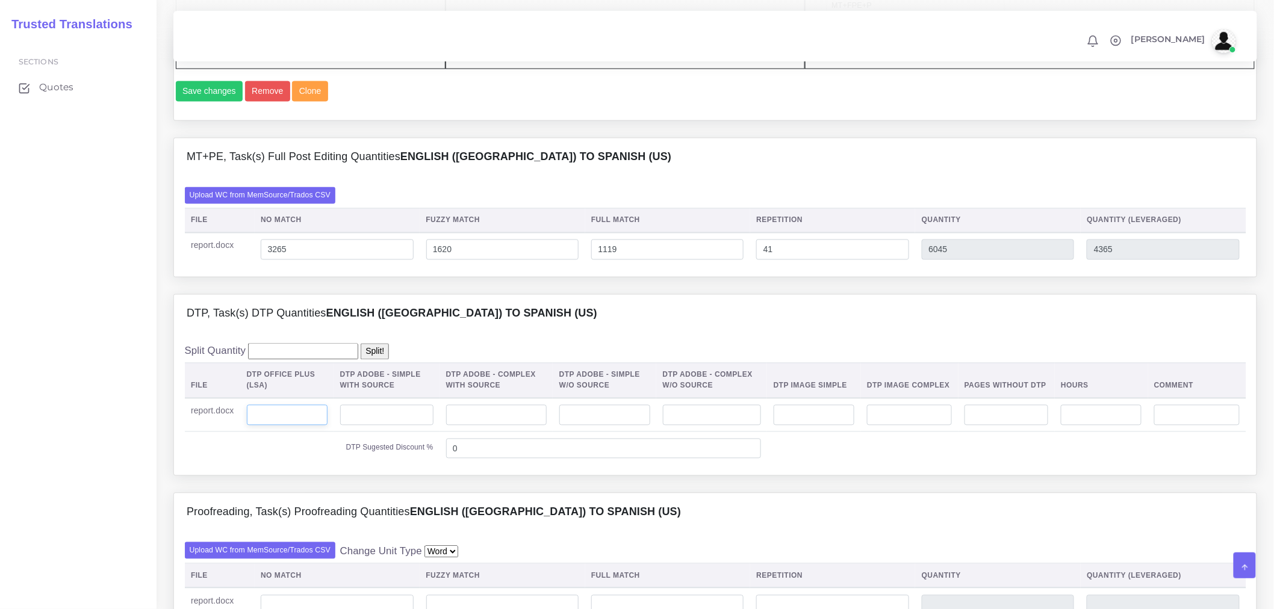
click at [325, 411] on input "number" at bounding box center [287, 415] width 81 height 20
type input "16"
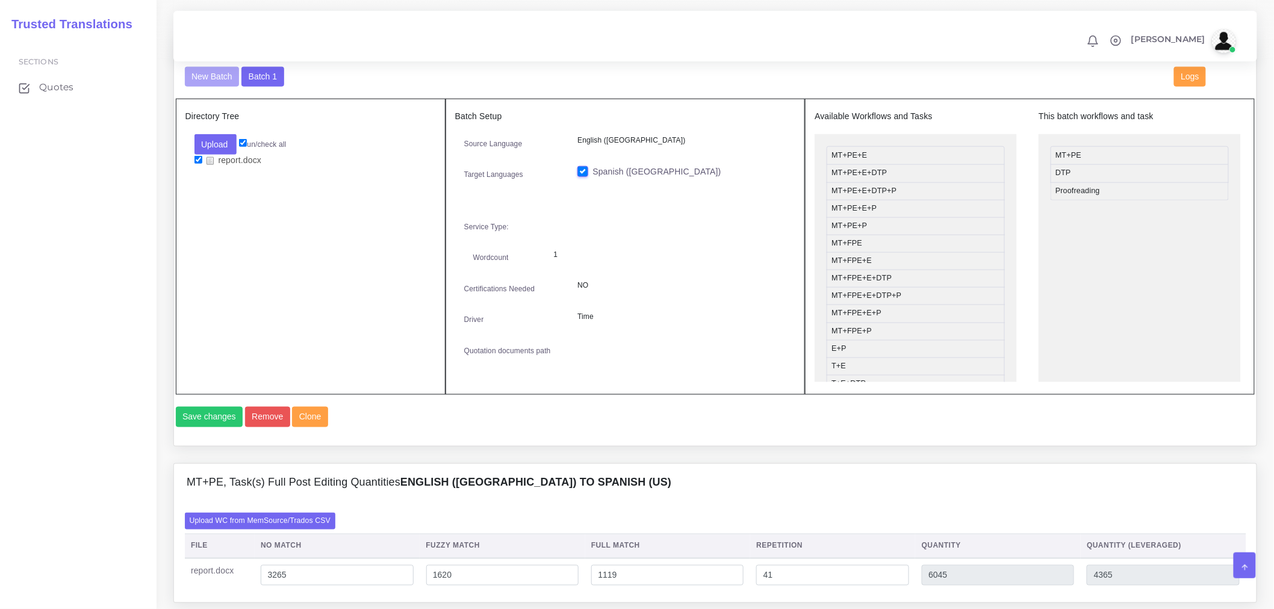
scroll to position [401, 0]
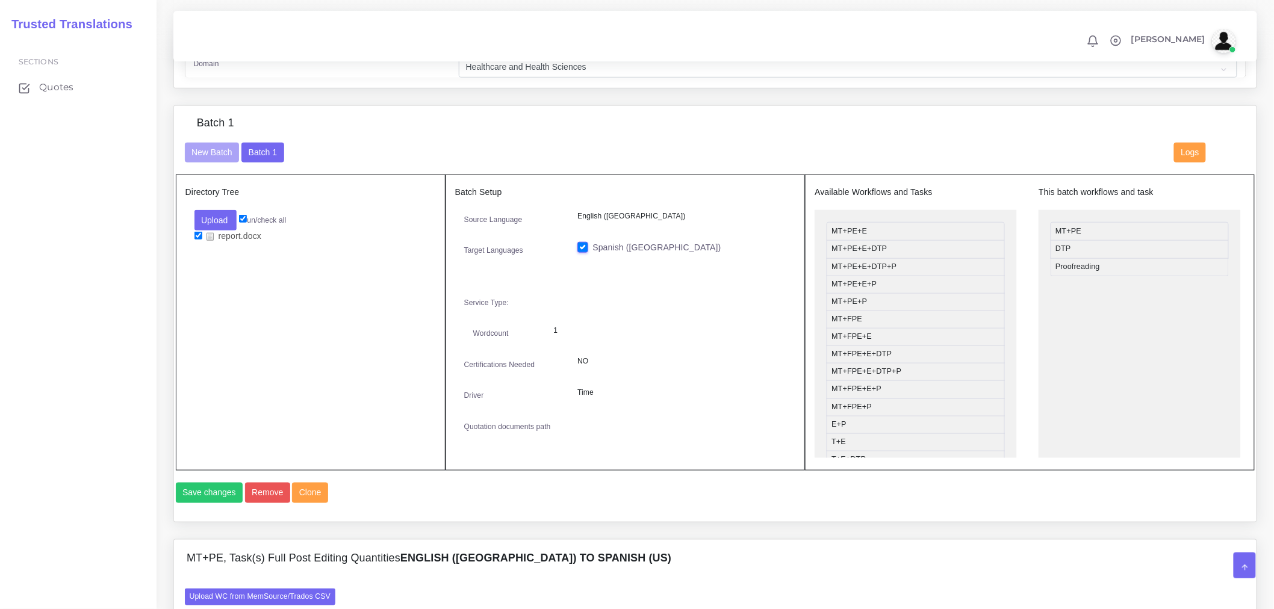
click at [1091, 267] on li "Proofreading" at bounding box center [1140, 267] width 178 height 18
drag, startPoint x: 1091, startPoint y: 267, endPoint x: 920, endPoint y: 288, distance: 172.3
drag, startPoint x: 1087, startPoint y: 230, endPoint x: 931, endPoint y: 292, distance: 167.3
drag, startPoint x: 855, startPoint y: 336, endPoint x: 1077, endPoint y: 227, distance: 246.9
click at [211, 488] on button "Save changes" at bounding box center [209, 493] width 67 height 20
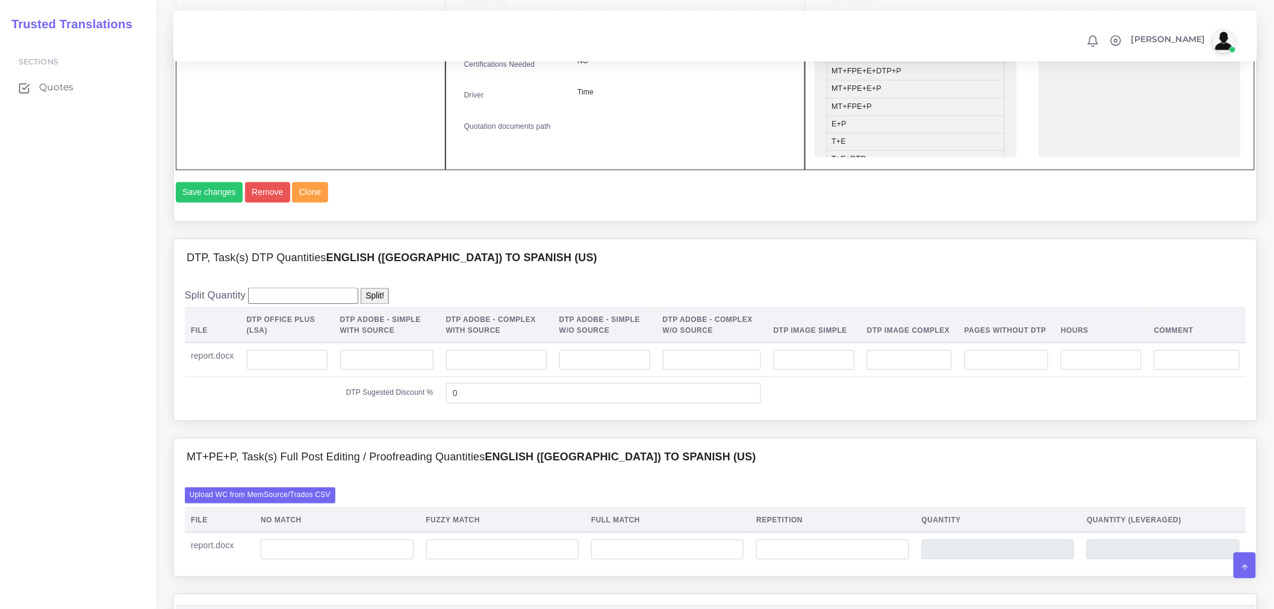
scroll to position [869, 0]
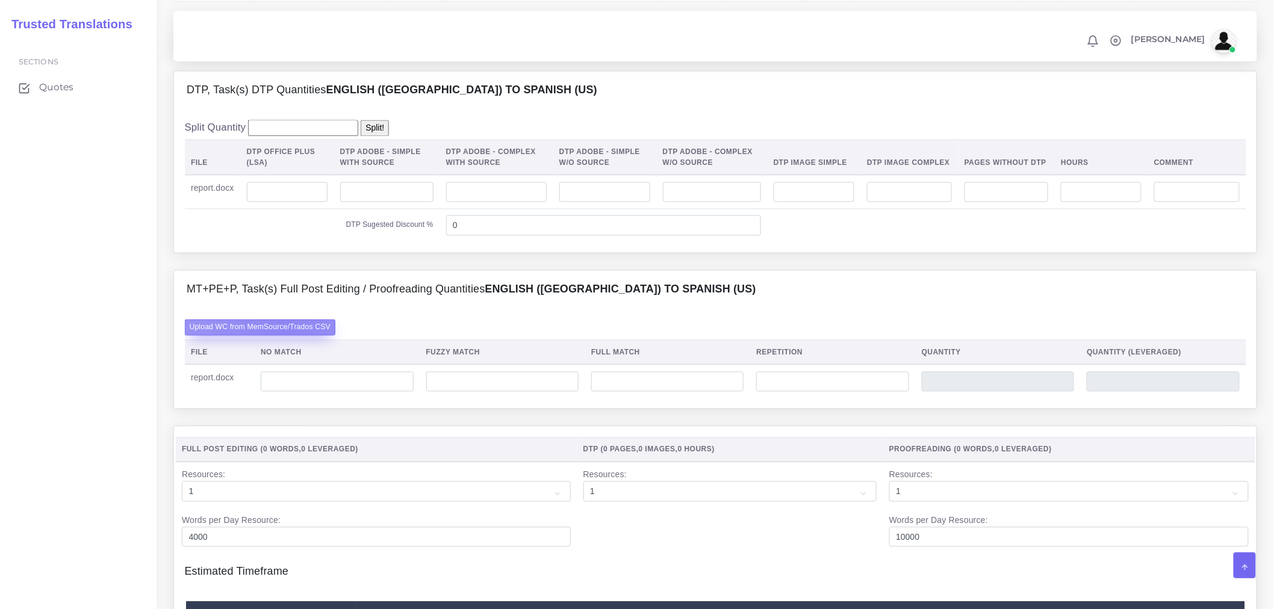
click at [285, 328] on label "Upload WC from MemSource/Trados CSV" at bounding box center [260, 328] width 151 height 16
click at [0, 0] on input "Upload WC from MemSource/Trados CSV" at bounding box center [0, 0] width 0 height 0
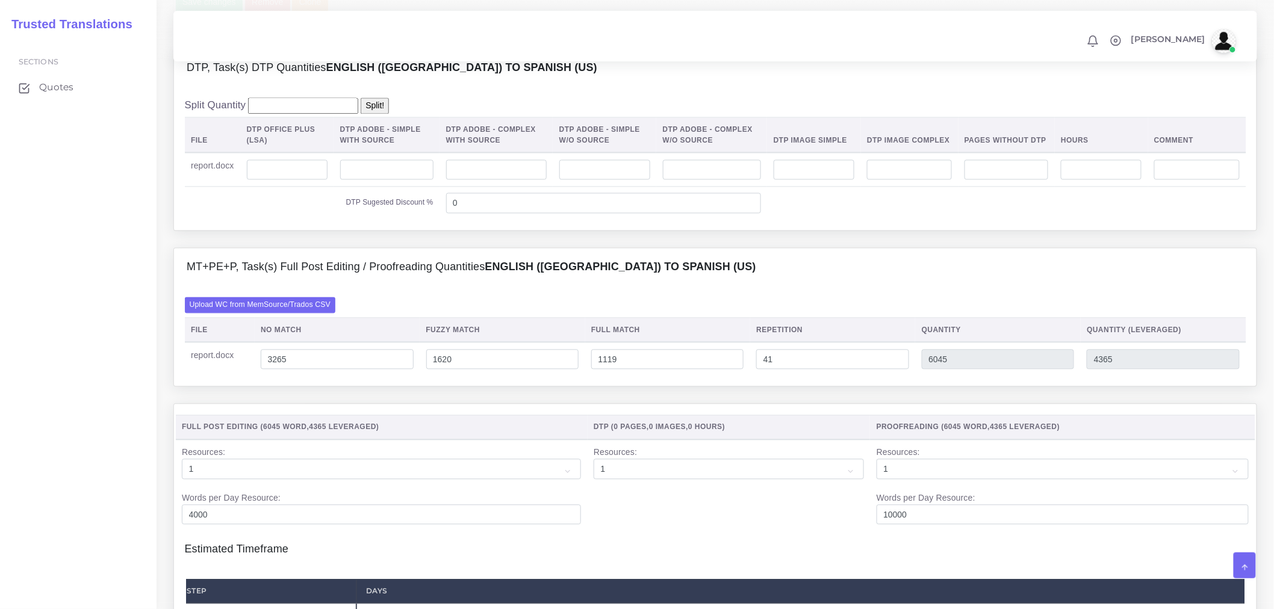
scroll to position [803, 0]
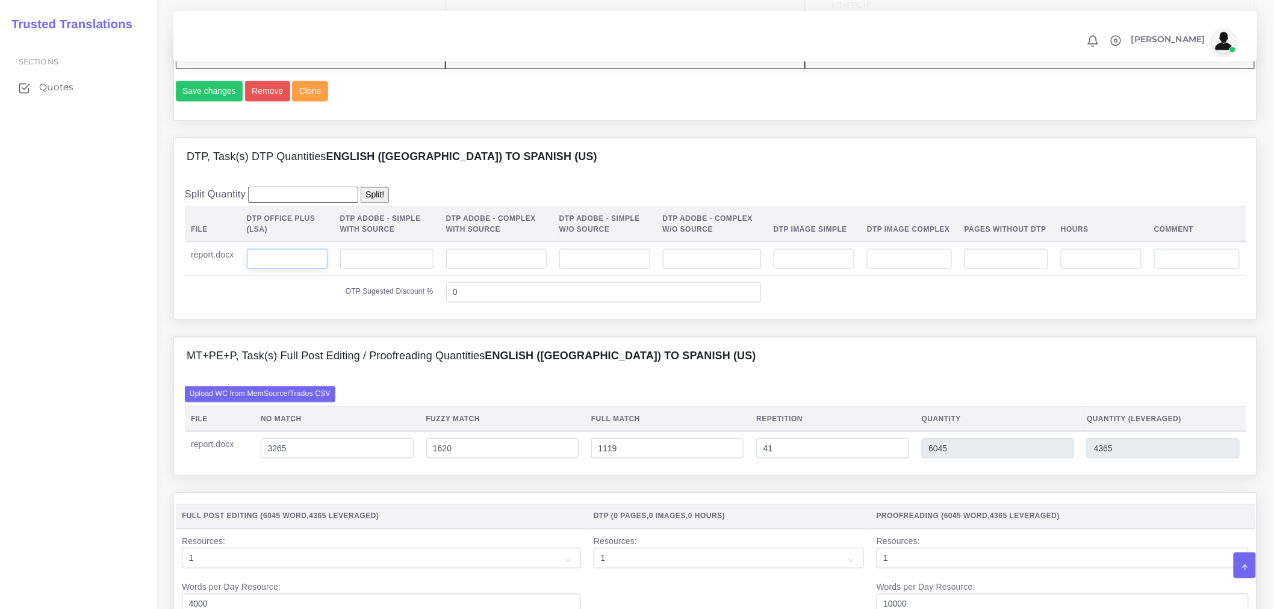
click at [265, 253] on input "number" at bounding box center [287, 259] width 81 height 20
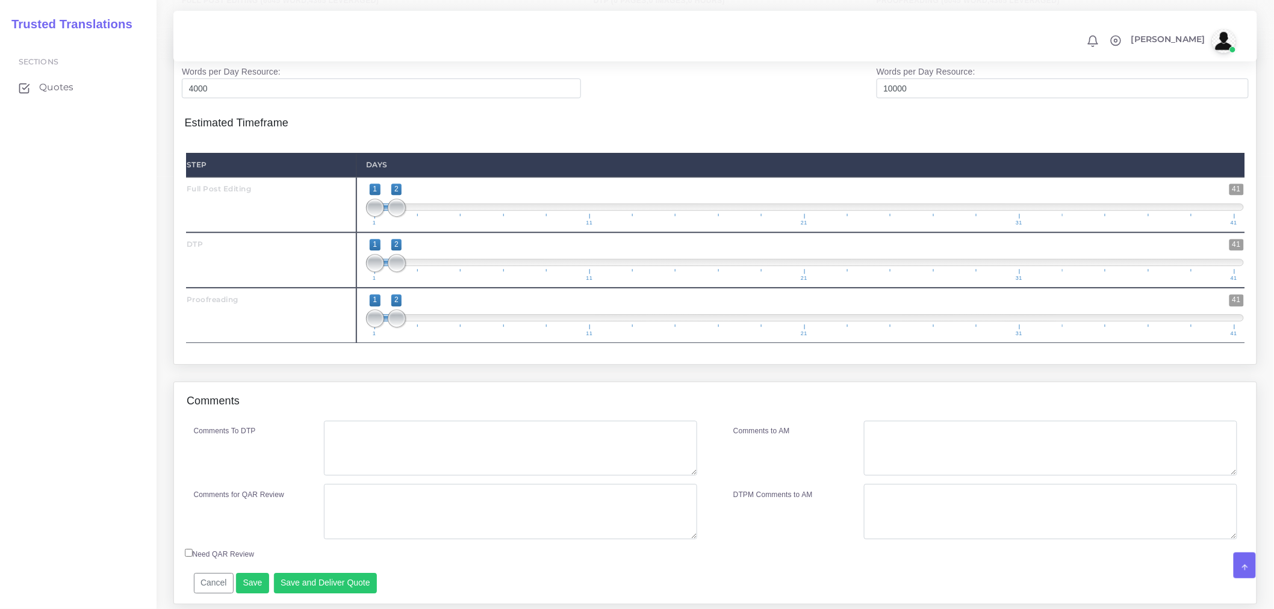
scroll to position [1358, 0]
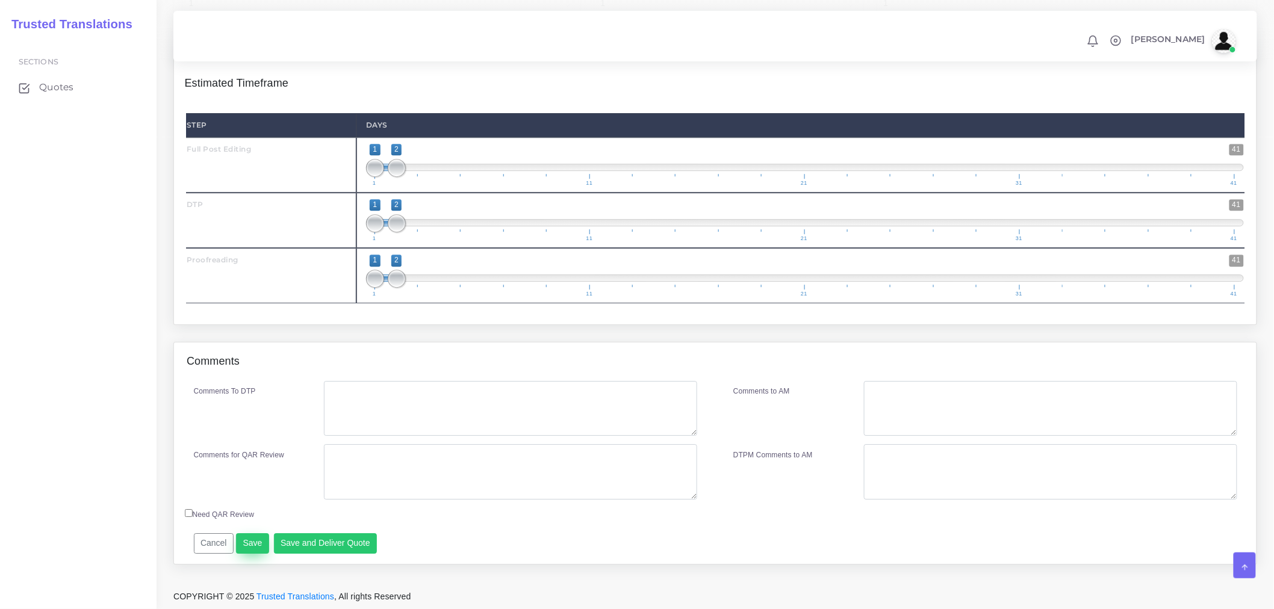
type input "16"
click at [251, 543] on button "Save" at bounding box center [252, 543] width 33 height 20
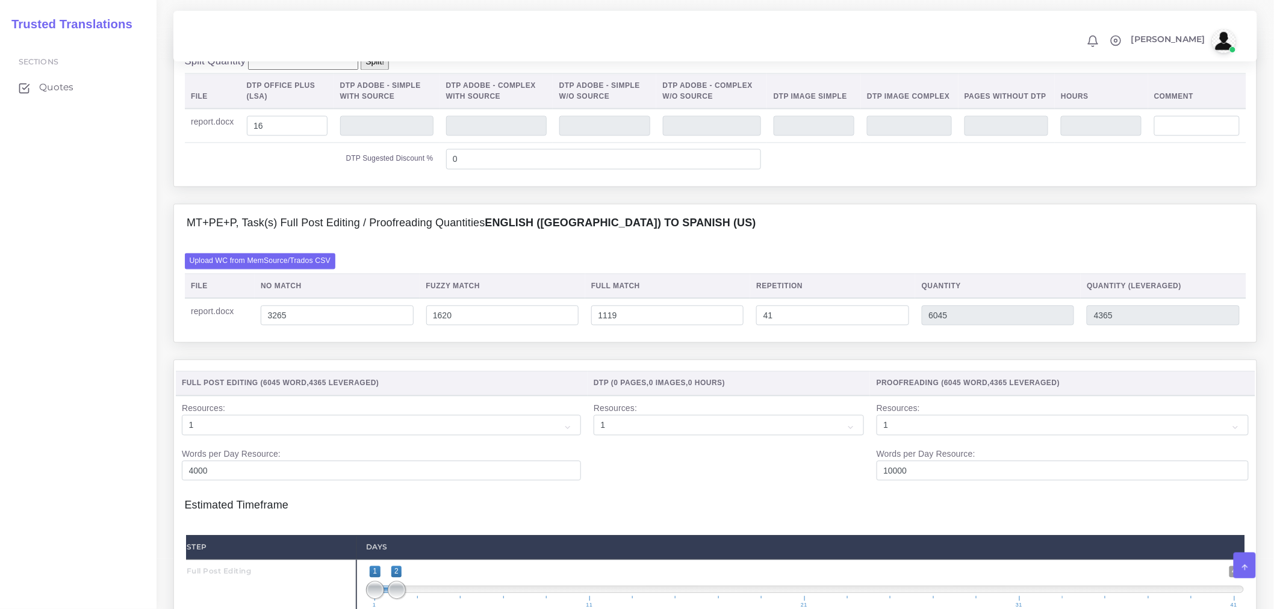
scroll to position [957, 0]
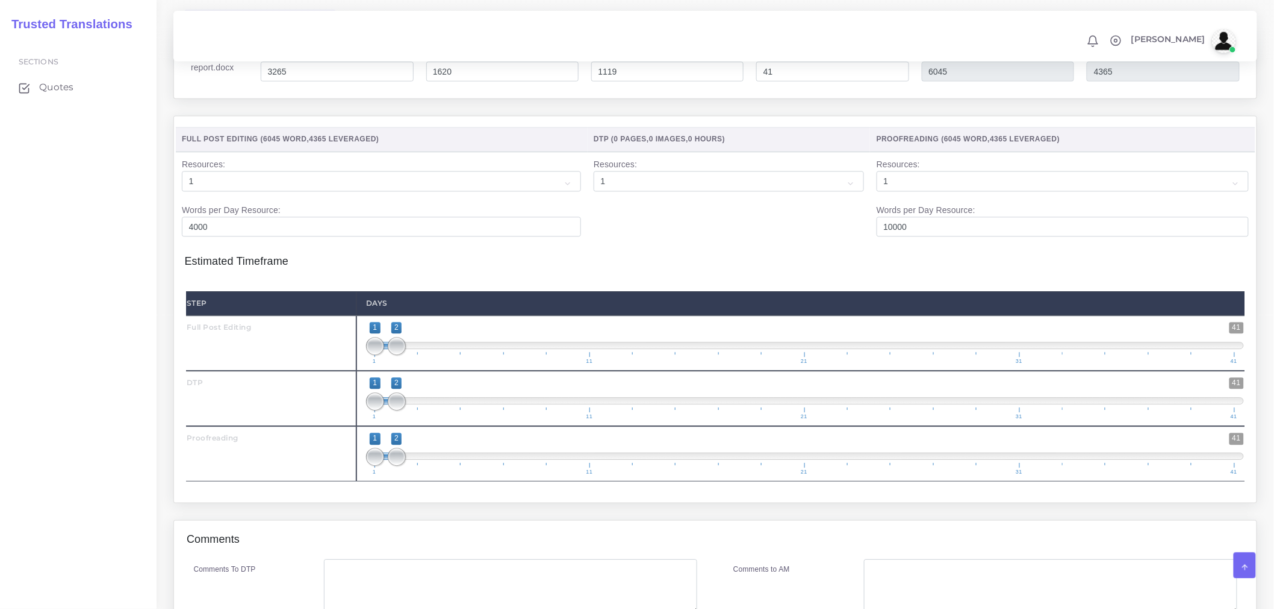
scroll to position [1204, 0]
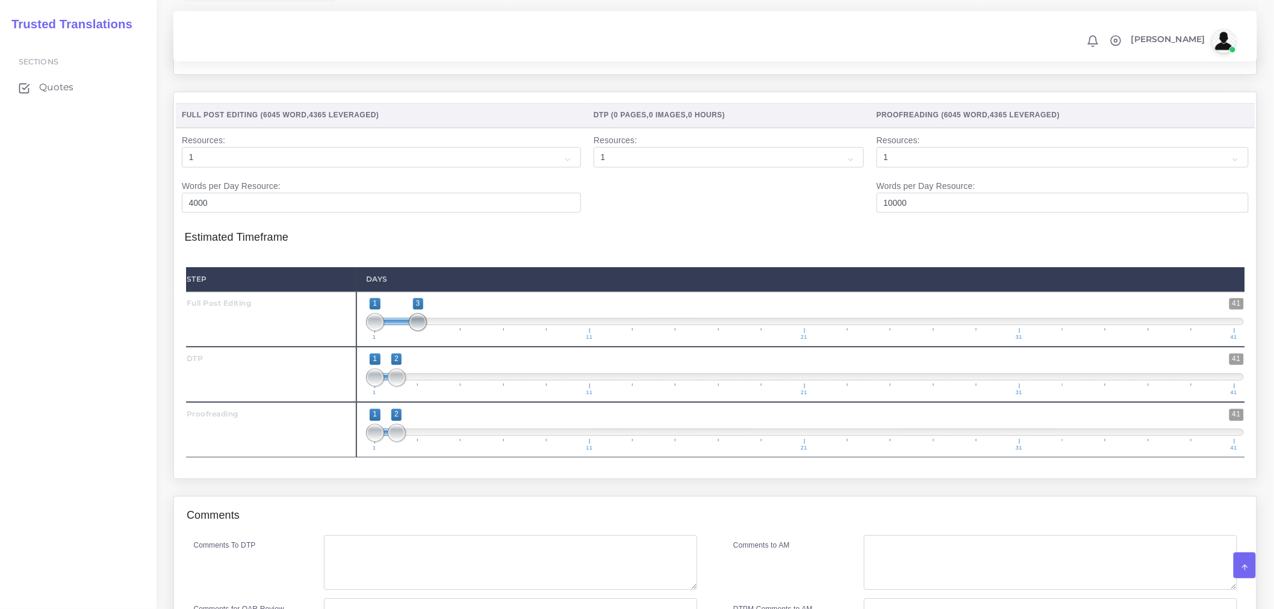
type input "1;4"
drag, startPoint x: 398, startPoint y: 314, endPoint x: 434, endPoint y: 314, distance: 36.1
click at [434, 314] on span at bounding box center [440, 322] width 18 height 18
drag, startPoint x: 402, startPoint y: 378, endPoint x: 480, endPoint y: 369, distance: 78.1
click at [480, 369] on span at bounding box center [483, 377] width 18 height 18
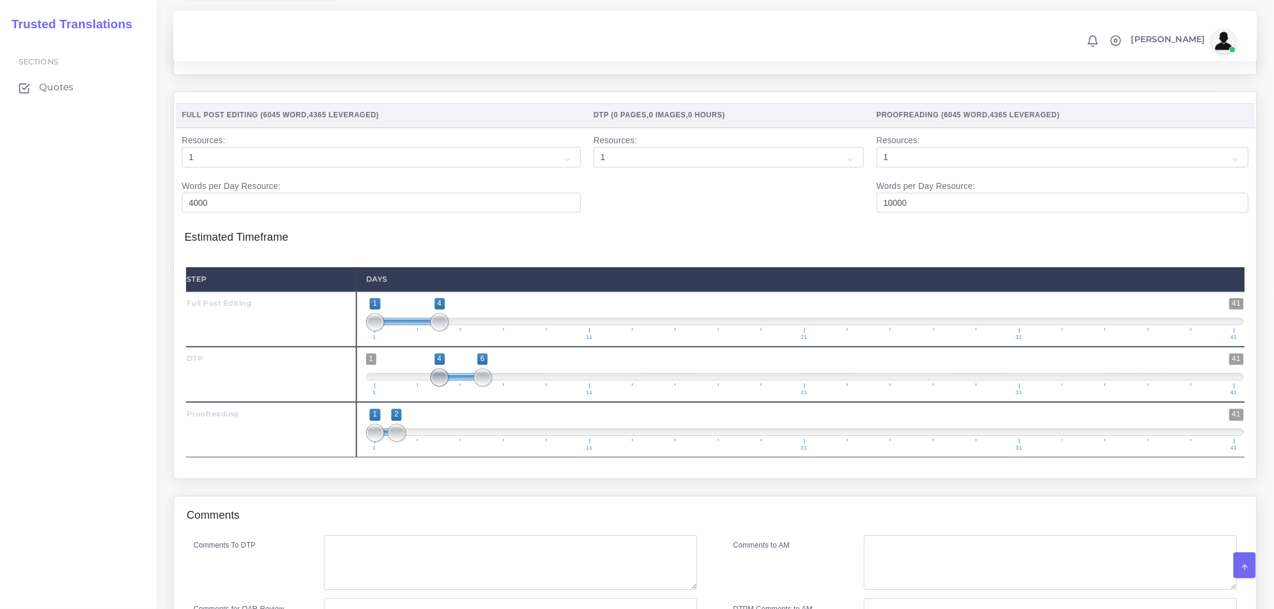
drag, startPoint x: 375, startPoint y: 375, endPoint x: 437, endPoint y: 372, distance: 62.7
click at [437, 372] on span at bounding box center [440, 377] width 18 height 18
type input "4;5"
drag, startPoint x: 479, startPoint y: 371, endPoint x: 456, endPoint y: 376, distance: 22.7
click at [456, 375] on span at bounding box center [461, 377] width 18 height 18
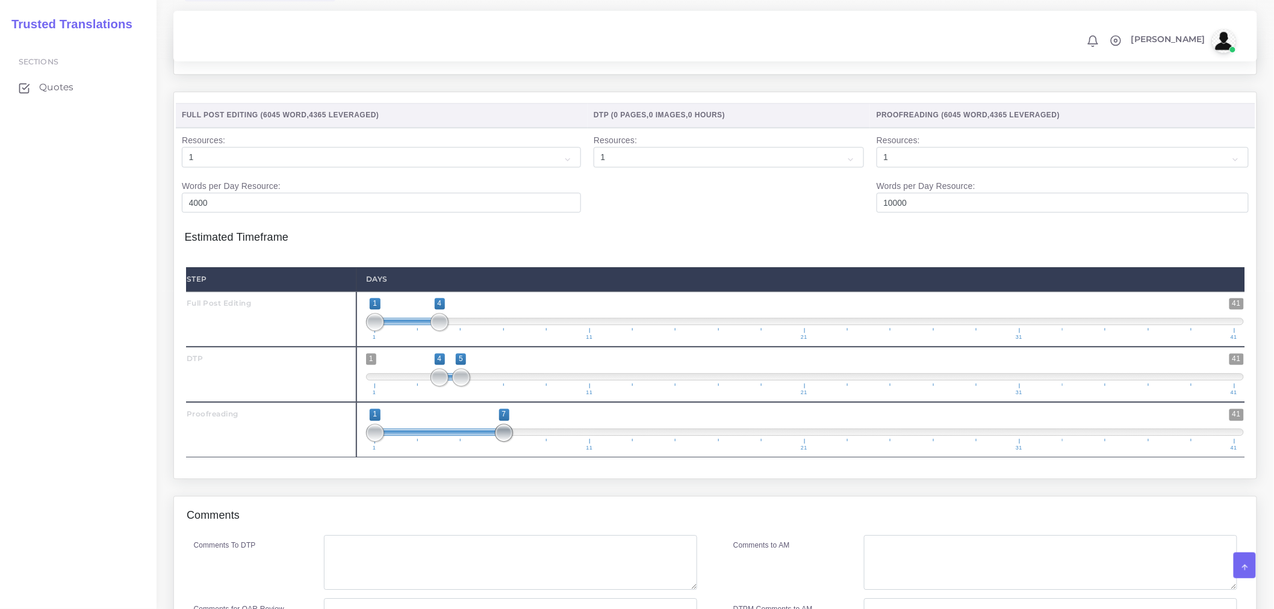
drag, startPoint x: 398, startPoint y: 427, endPoint x: 506, endPoint y: 425, distance: 108.4
click at [506, 425] on span at bounding box center [504, 433] width 18 height 18
type input "5;7"
drag, startPoint x: 378, startPoint y: 434, endPoint x: 473, endPoint y: 423, distance: 95.1
click at [473, 423] on span "1 41 5 7 5 — 7 1 11 21 31 41" at bounding box center [805, 430] width 878 height 42
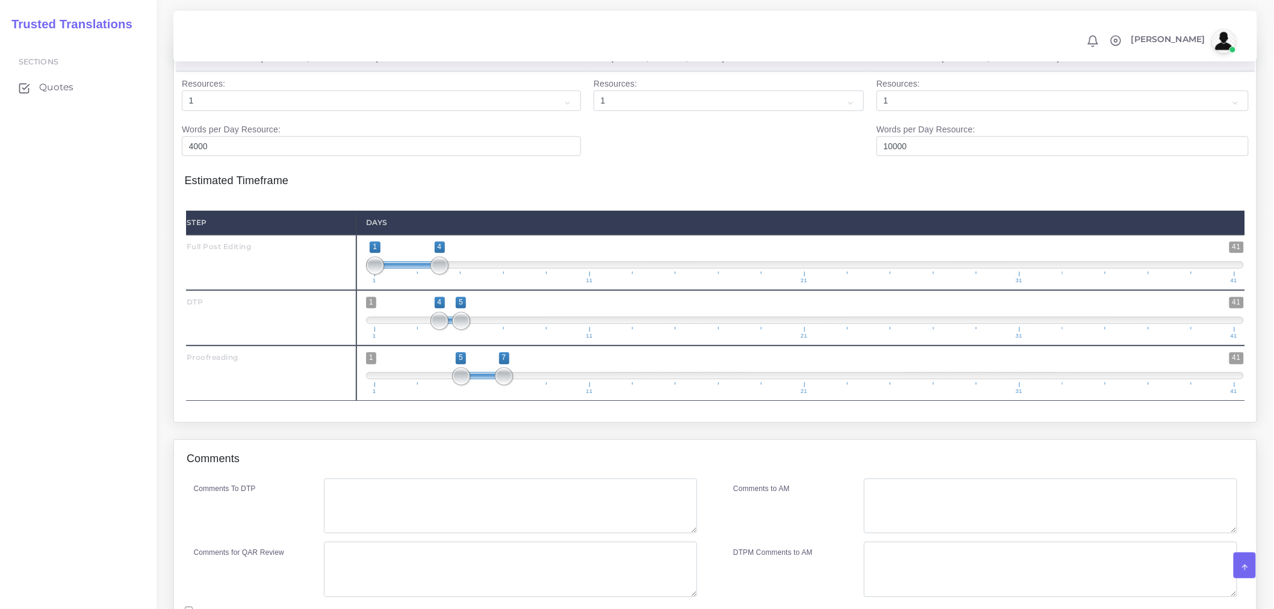
scroll to position [1338, 0]
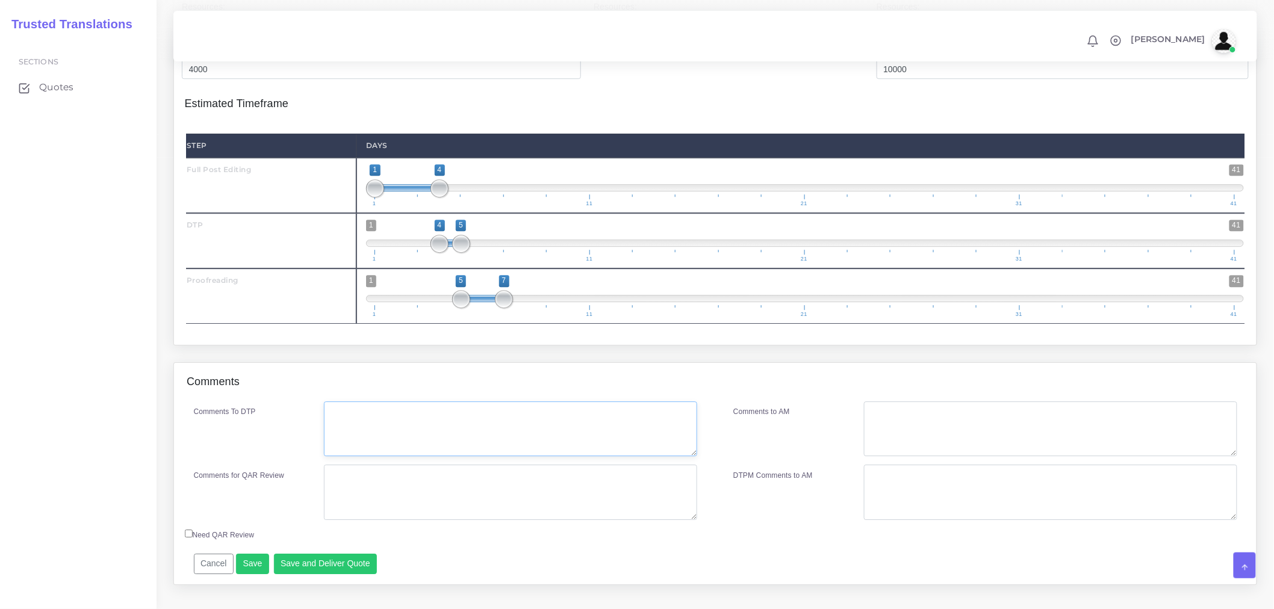
click at [468, 420] on textarea "Comments To DTP" at bounding box center [510, 429] width 373 height 55
type textarea "F"
click at [474, 410] on textarea "DTP in Word" at bounding box center [510, 429] width 373 height 55
paste textarea "Unless to mirror source formatting, no need to condense font spacing. Client do…"
type textarea "DTP in Word. Unless to mirror source formatting, no need to condense font spaci…"
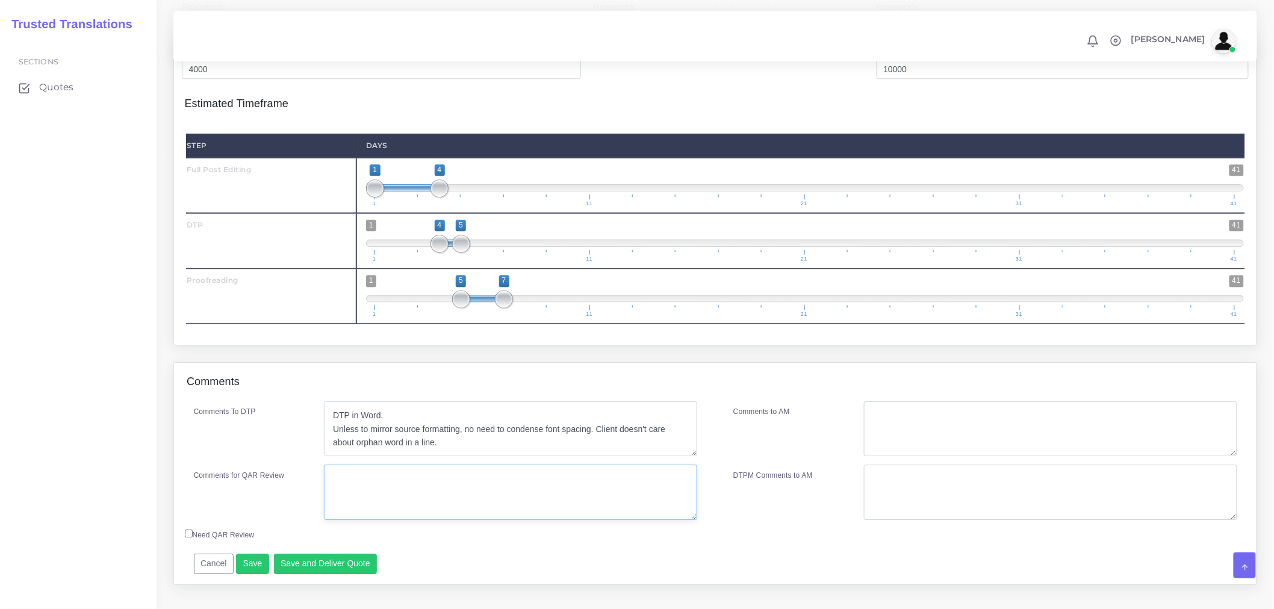
click at [478, 496] on textarea "Comments for QAR Review" at bounding box center [510, 492] width 373 height 55
drag, startPoint x: 478, startPoint y: 496, endPoint x: 311, endPoint y: 486, distance: 167.1
click at [311, 486] on div "Comments for QAR Review Full PE + DTP + PRF" at bounding box center [446, 492] width 522 height 55
type textarea "Full PE + DTP + PRF"
click at [1000, 417] on textarea "Comments to AM" at bounding box center [1050, 429] width 373 height 55
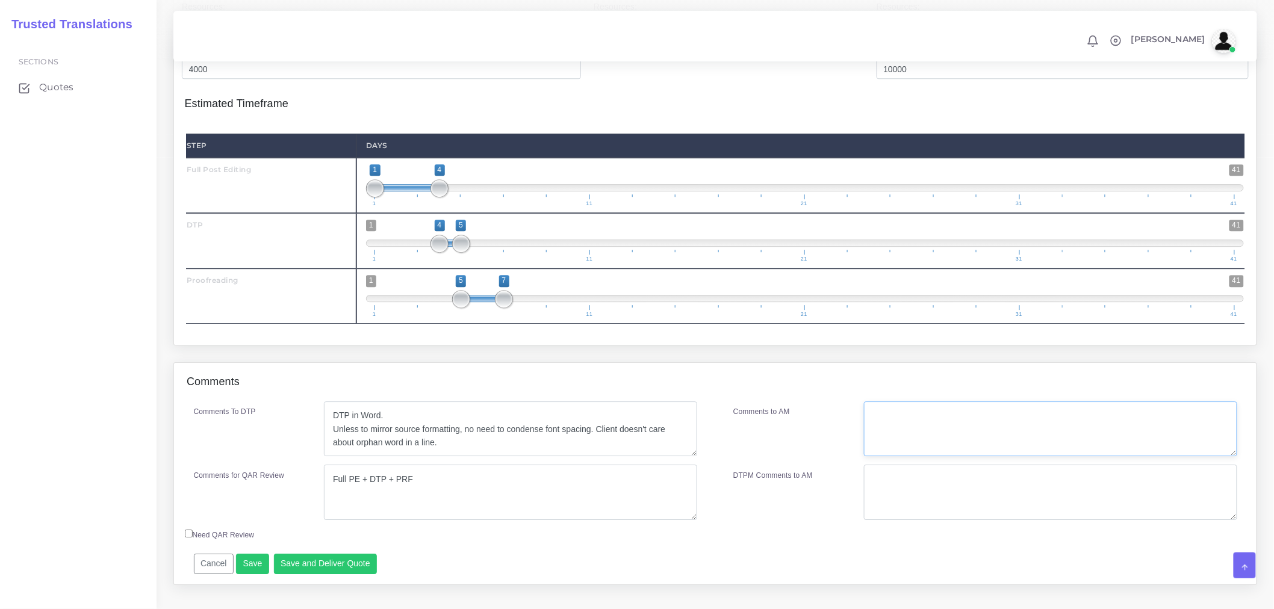
paste textarea "Full PE + DTP + PRF"
type textarea "Full PE + DTP + PRF"
click at [453, 483] on textarea "Full PE + DTP + PRF" at bounding box center [510, 492] width 373 height 55
type textarea "Full PE + DTP + PRF. Medical report."
click at [471, 539] on div "Need QAR Review" at bounding box center [581, 537] width 810 height 16
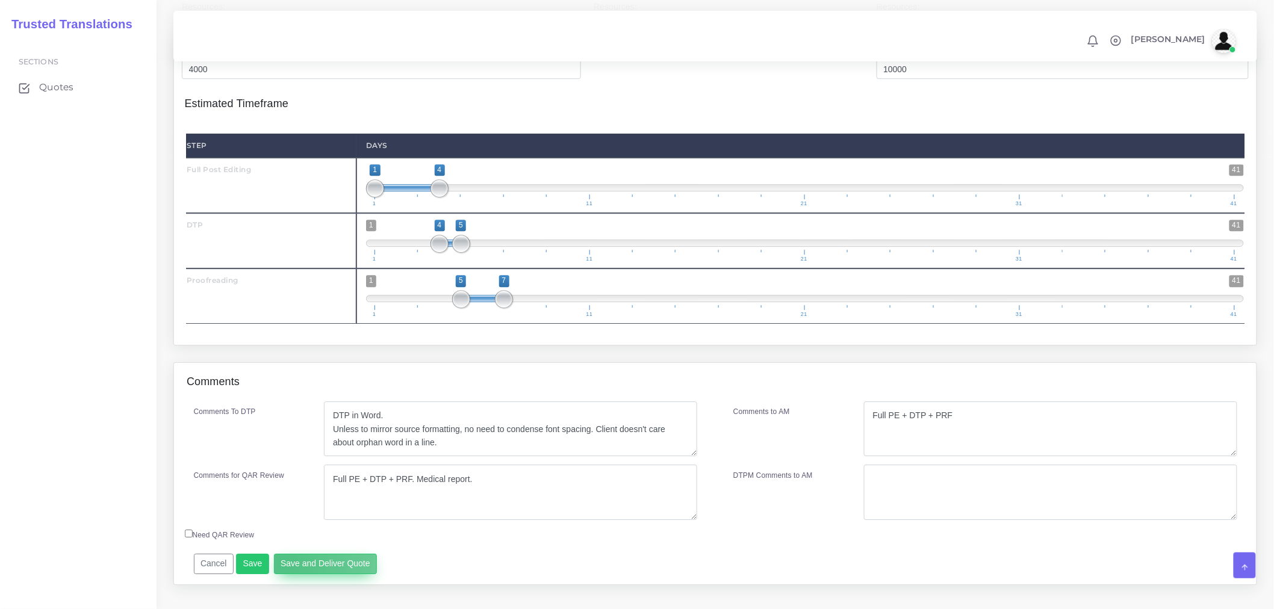
click at [282, 560] on button "Save and Deliver Quote" at bounding box center [326, 564] width 104 height 20
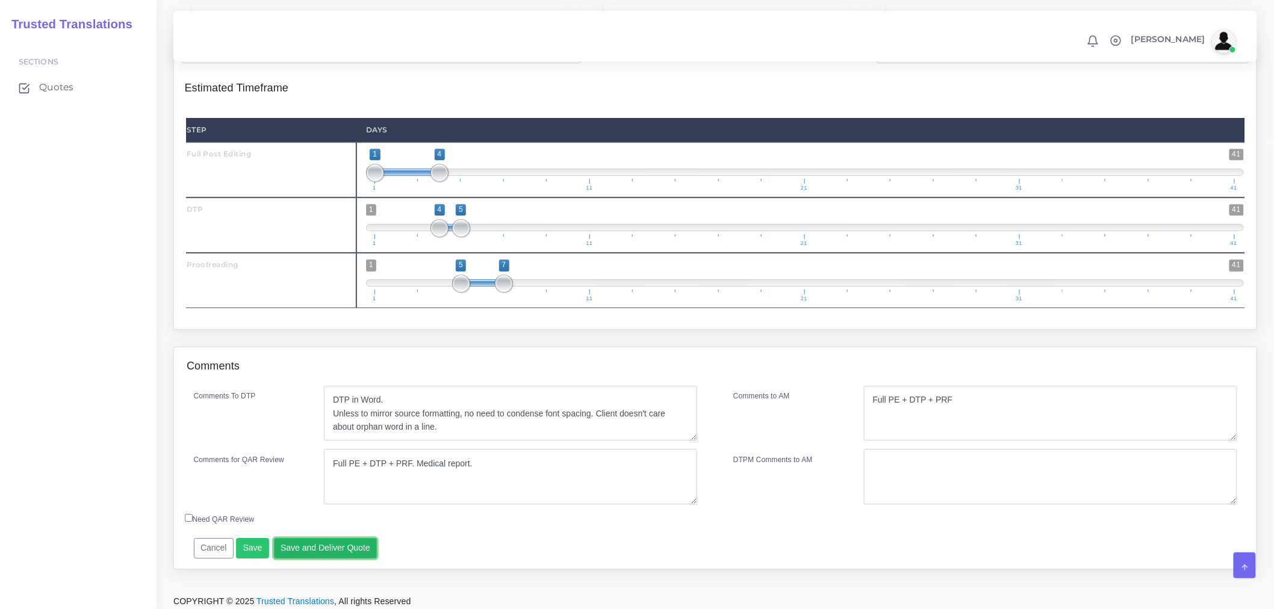
scroll to position [1292, 0]
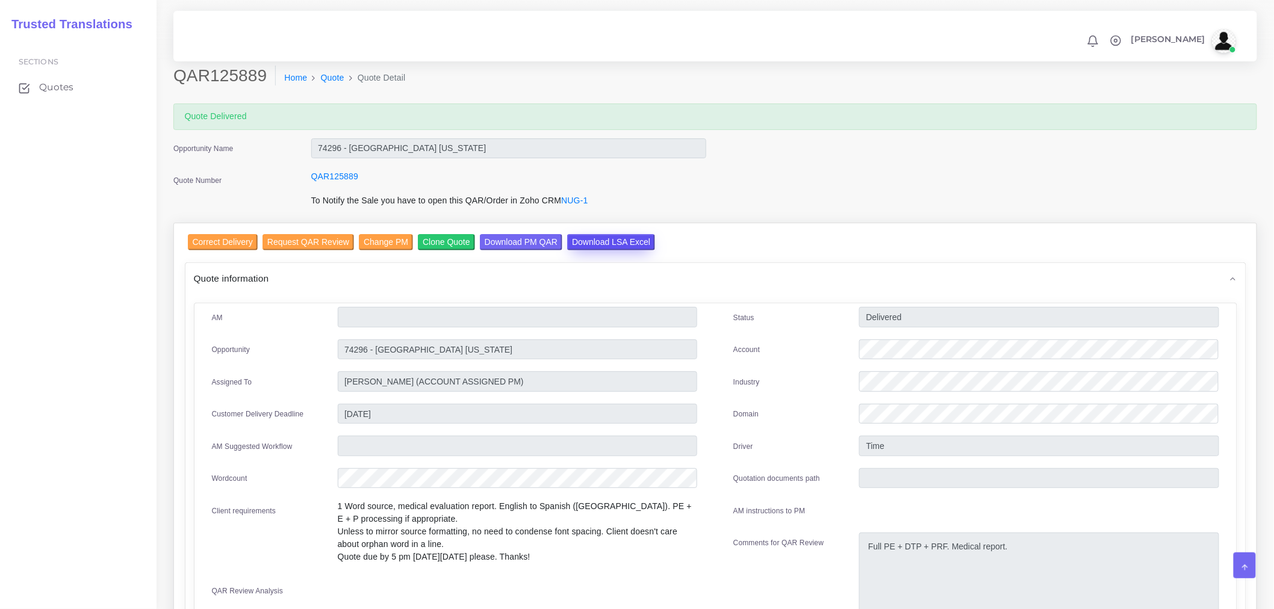
click at [600, 234] on input "Download LSA Excel" at bounding box center [611, 242] width 88 height 16
